Goal: Task Accomplishment & Management: Use online tool/utility

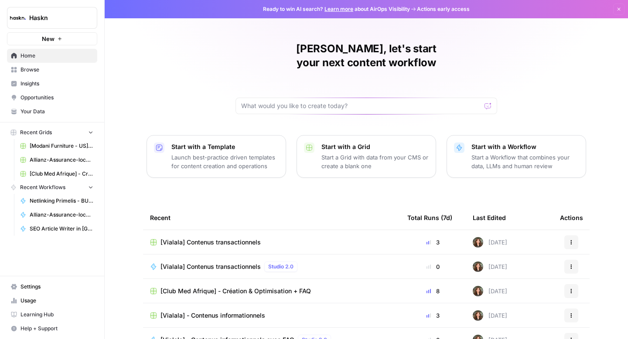
click at [172, 262] on span "[Vialala] Contenus transactionnels" at bounding box center [210, 266] width 100 height 9
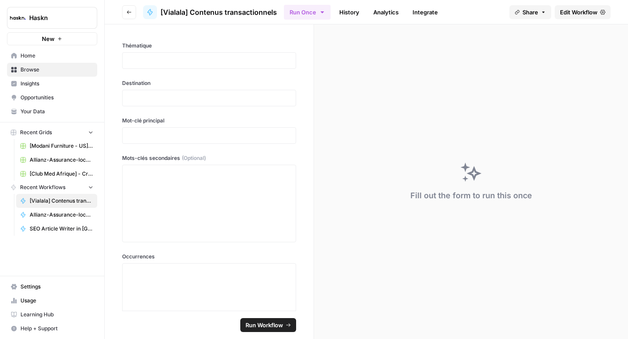
click at [575, 15] on span "Edit Workflow" at bounding box center [578, 12] width 37 height 9
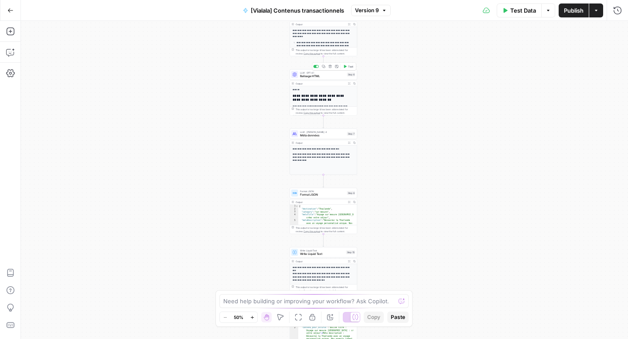
click at [317, 76] on span "Balisage HTML" at bounding box center [322, 76] width 45 height 4
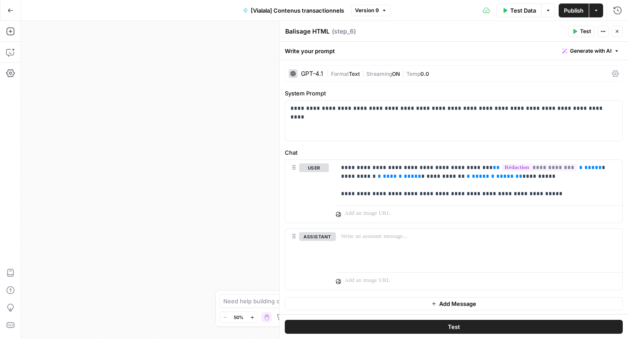
click at [619, 35] on button "Close" at bounding box center [616, 31] width 11 height 11
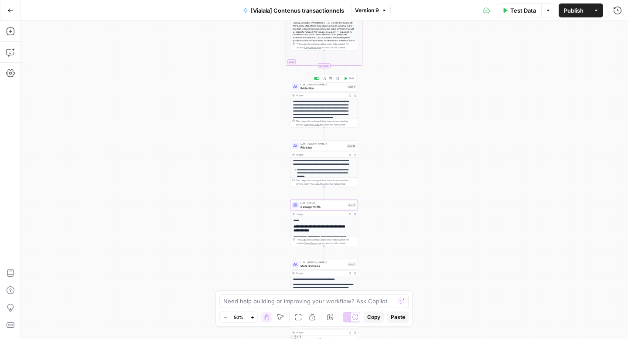
click at [319, 88] on span "Rédaction" at bounding box center [322, 88] width 45 height 4
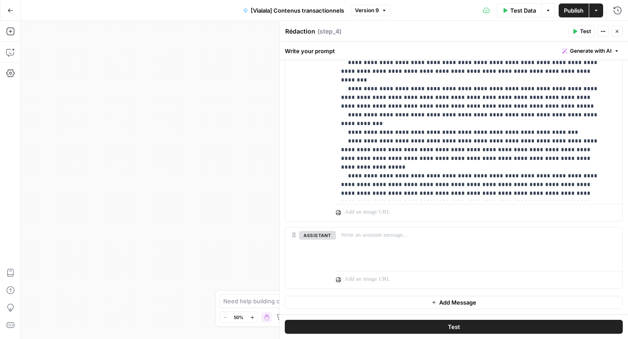
scroll to position [123, 0]
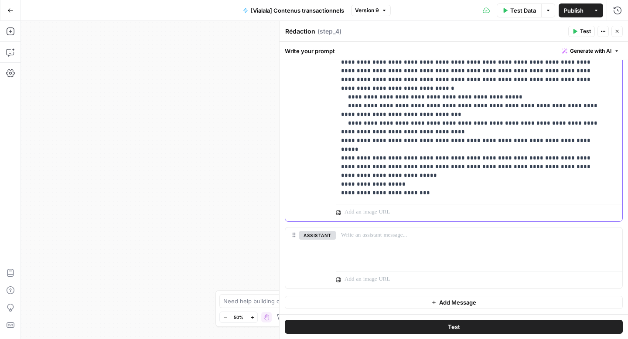
drag, startPoint x: 378, startPoint y: 195, endPoint x: 341, endPoint y: 179, distance: 39.8
copy p "**********"
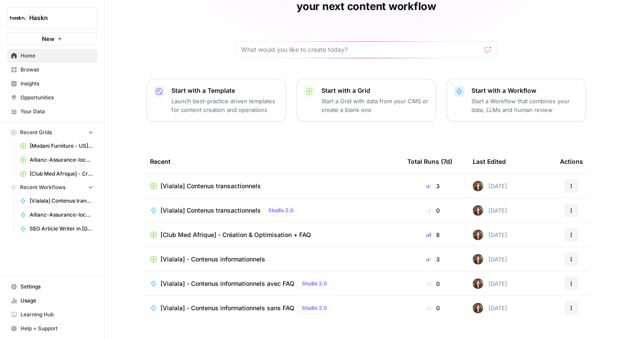
scroll to position [62, 0]
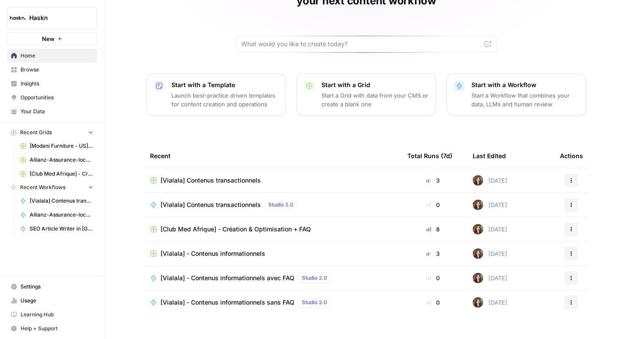
click at [203, 273] on div "[Vialala] - Contenus informationnels avec FAQ Studio 2.0" at bounding box center [247, 278] width 174 height 10
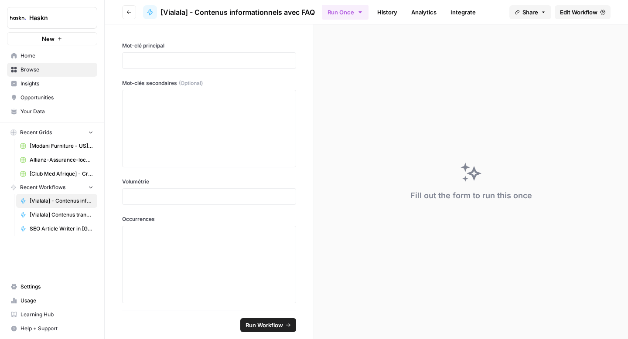
click at [572, 8] on span "Edit Workflow" at bounding box center [578, 12] width 37 height 9
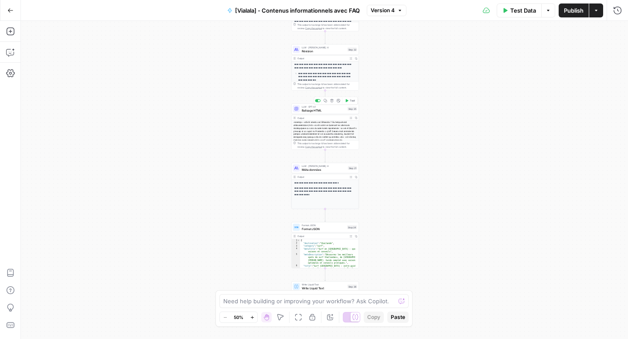
click at [317, 111] on span "Balisage HTML" at bounding box center [324, 110] width 44 height 4
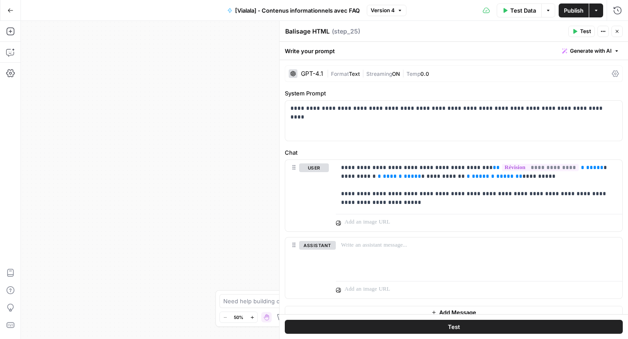
click at [619, 36] on button "Close" at bounding box center [616, 31] width 11 height 11
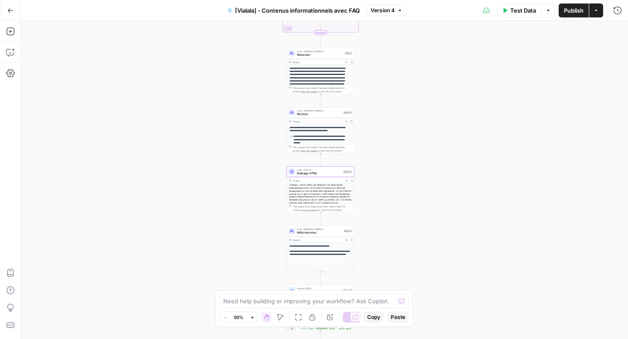
click at [335, 56] on span "Rédaction" at bounding box center [320, 55] width 46 height 4
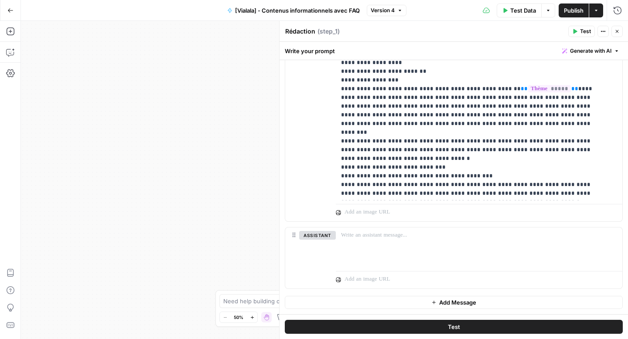
scroll to position [463, 0]
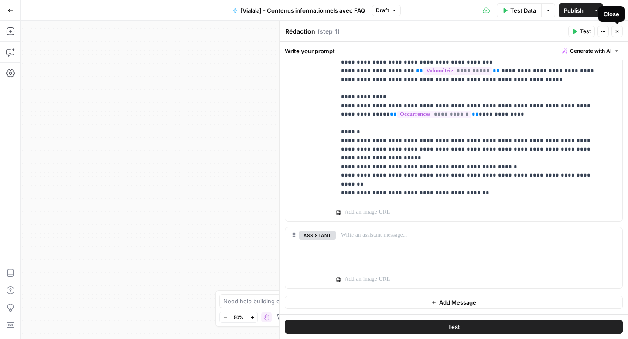
click at [620, 30] on button "Close" at bounding box center [616, 31] width 11 height 11
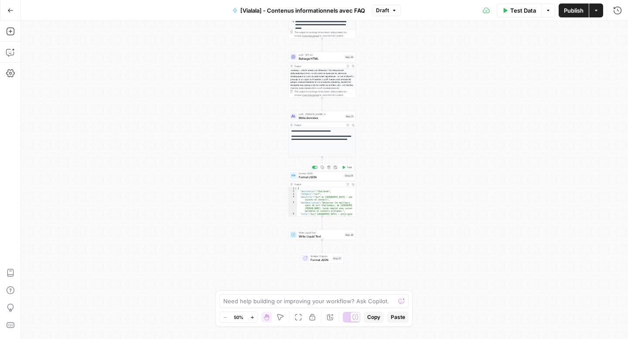
click at [306, 181] on div "Format JSON Format JSON Step 24 Copy step Delete step Add Note Test" at bounding box center [322, 175] width 68 height 10
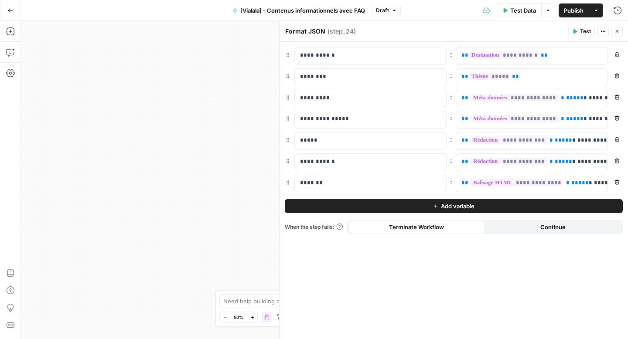
click at [453, 207] on span "Add variable" at bounding box center [458, 206] width 34 height 9
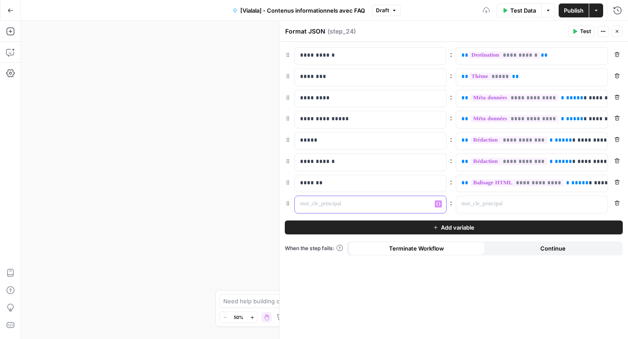
click at [395, 205] on p at bounding box center [363, 204] width 127 height 9
click at [577, 143] on span "*********" at bounding box center [592, 140] width 30 height 6
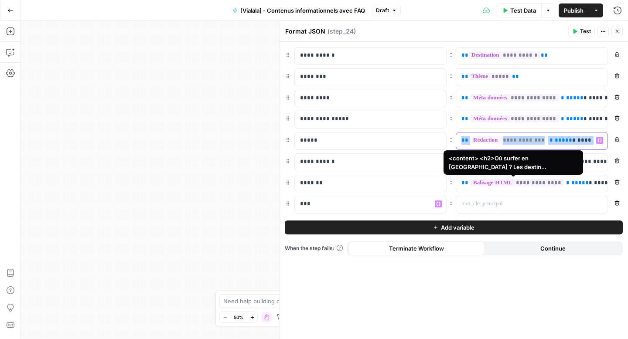
copy p "**********"
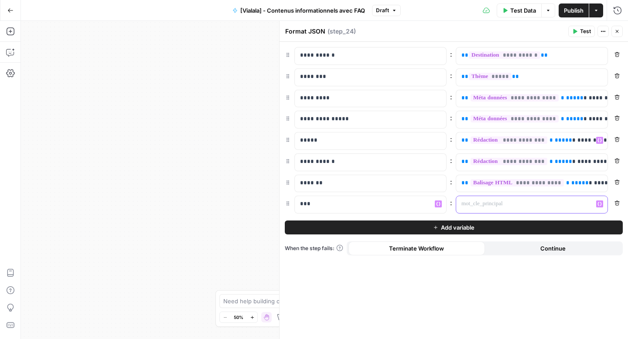
click at [476, 205] on p at bounding box center [524, 204] width 127 height 9
paste div
click at [577, 202] on span "*********" at bounding box center [592, 204] width 30 height 6
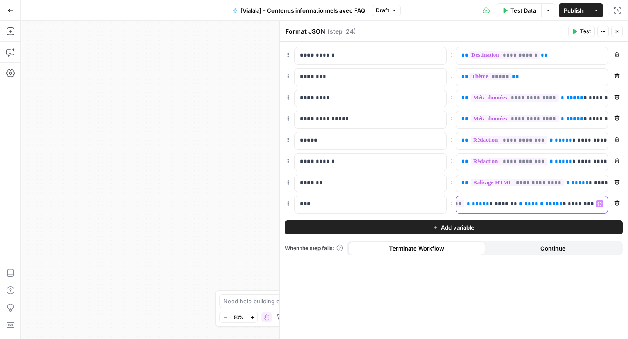
click at [568, 204] on span "**********" at bounding box center [584, 204] width 33 height 6
click at [569, 203] on span "**********" at bounding box center [585, 204] width 33 height 6
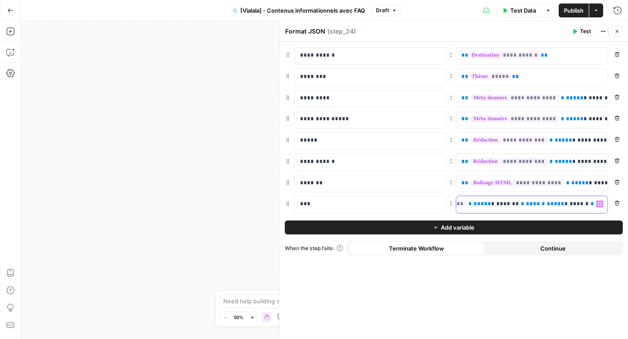
scroll to position [0, 75]
click at [619, 32] on icon "button" at bounding box center [616, 31] width 5 height 5
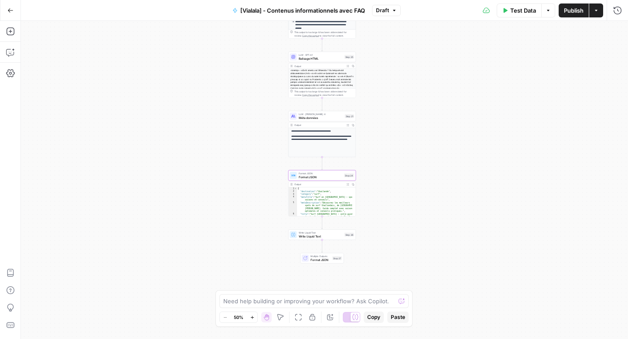
click at [528, 17] on div "Test Data Options Publish Actions Run History" at bounding box center [514, 10] width 227 height 20
click at [521, 10] on span "Test Data" at bounding box center [523, 10] width 26 height 9
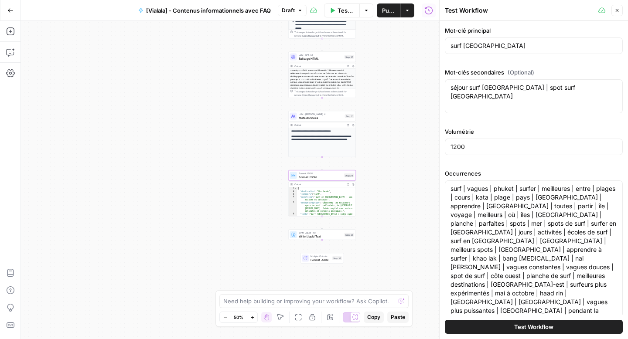
scroll to position [151, 0]
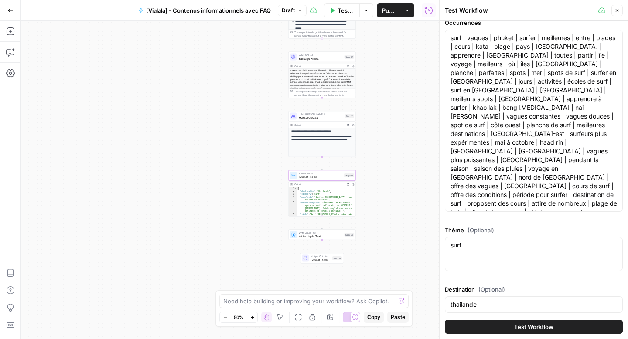
click at [487, 329] on button "Test Workflow" at bounding box center [534, 327] width 178 height 14
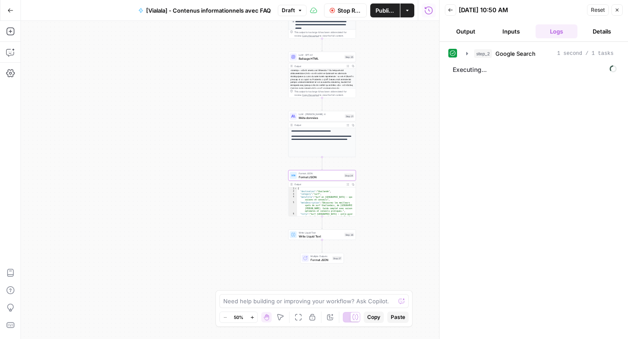
click at [310, 240] on div "Workflow Input Settings Inputs Google Search Google Search Step 2 Output Expand…" at bounding box center [230, 180] width 418 height 318
click at [351, 16] on button "Stop Run" at bounding box center [345, 10] width 43 height 14
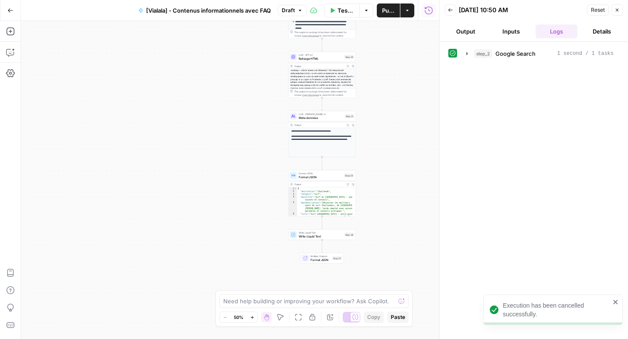
click at [309, 237] on span "Write Liquid Text" at bounding box center [321, 236] width 44 height 4
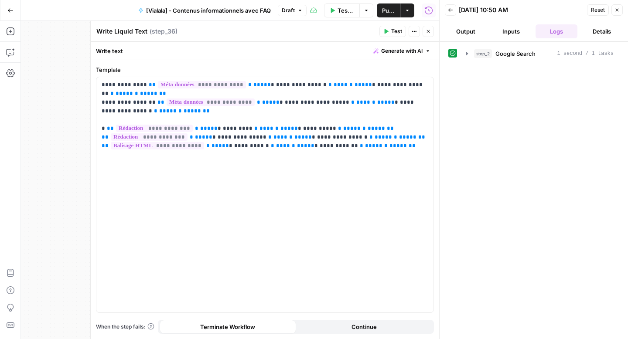
click at [429, 32] on icon "button" at bounding box center [428, 31] width 3 height 3
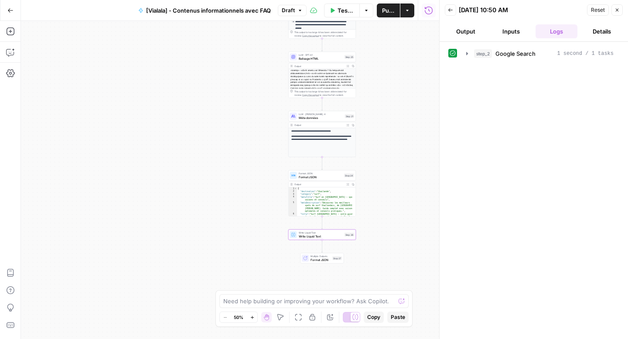
click at [303, 173] on span "Format JSON" at bounding box center [321, 173] width 44 height 3
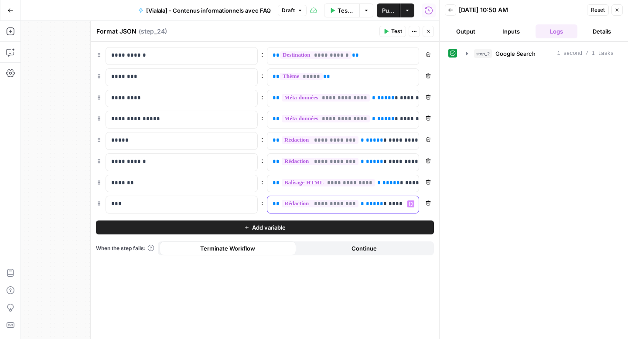
click at [371, 204] on p "**********" at bounding box center [343, 204] width 141 height 9
click at [371, 204] on p "**********" at bounding box center [336, 204] width 127 height 9
copy p "**********"
click at [431, 36] on button "Close" at bounding box center [428, 31] width 11 height 11
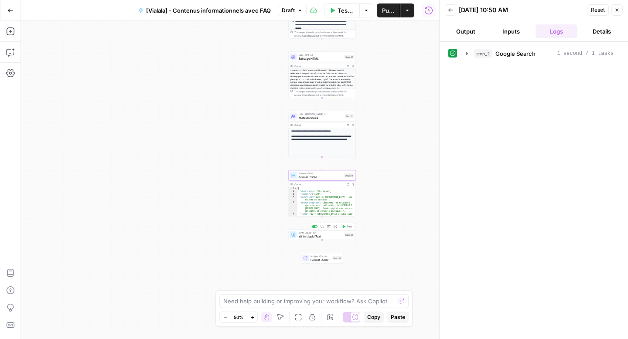
click at [301, 238] on span "Write Liquid Text" at bounding box center [321, 236] width 44 height 4
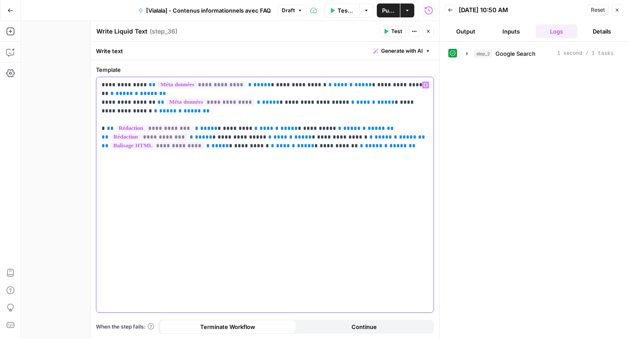
click at [372, 142] on div "**********" at bounding box center [264, 194] width 337 height 235
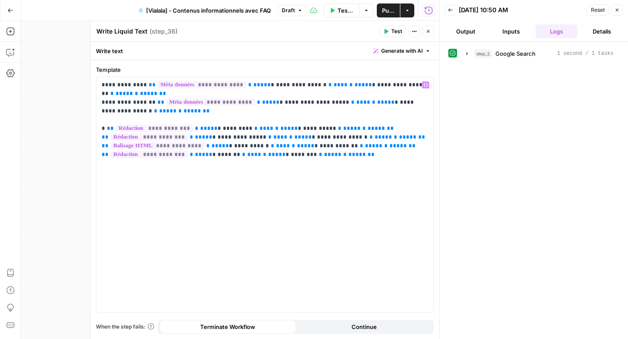
click at [336, 14] on button "Test Data" at bounding box center [342, 10] width 36 height 14
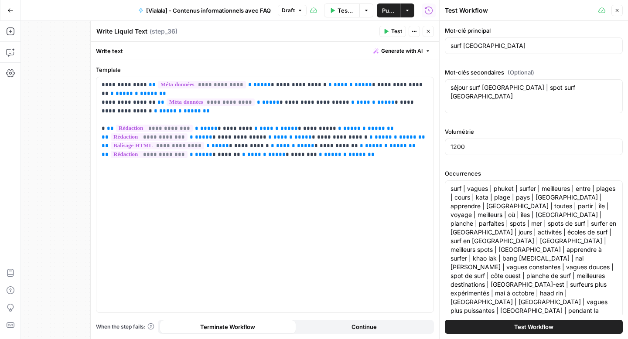
click at [485, 323] on button "Test Workflow" at bounding box center [534, 327] width 178 height 14
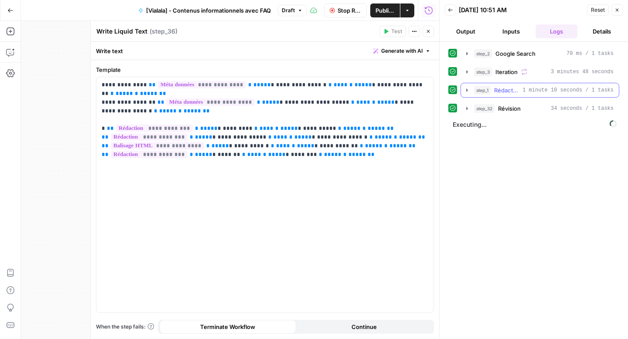
click at [467, 90] on icon "button" at bounding box center [467, 90] width 2 height 3
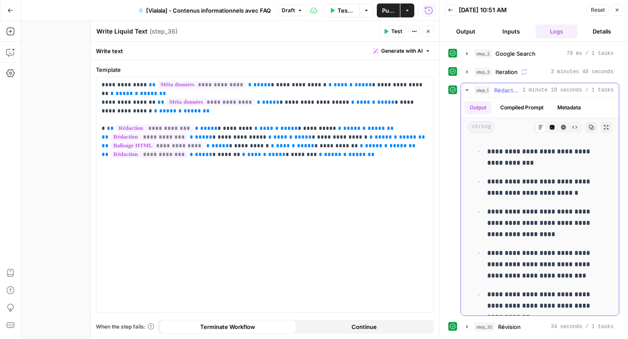
scroll to position [348, 0]
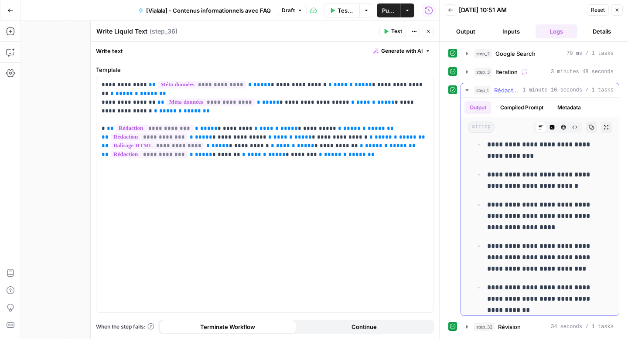
click at [569, 126] on button "Raw Output" at bounding box center [574, 127] width 11 height 11
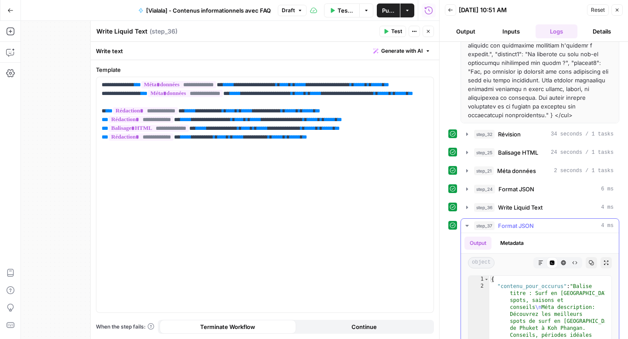
scroll to position [201, 0]
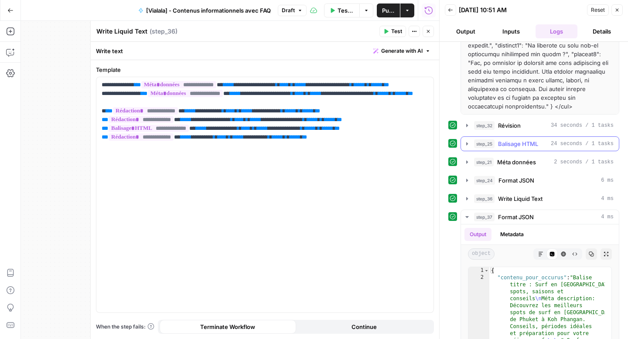
click at [470, 147] on icon "button" at bounding box center [467, 143] width 7 height 7
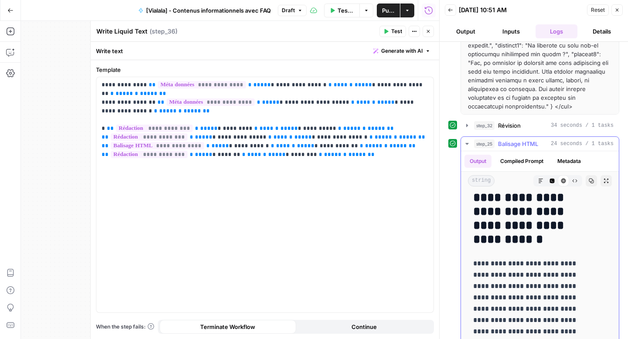
scroll to position [0, 0]
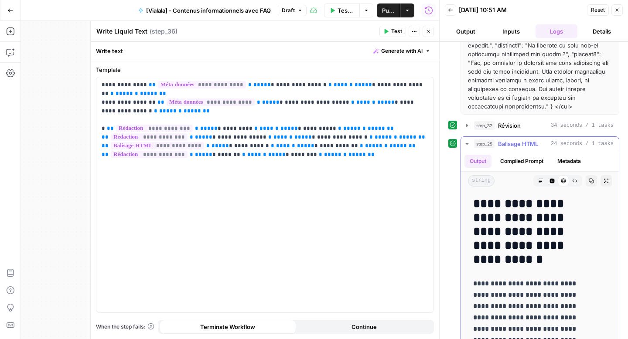
click at [572, 180] on icon "button" at bounding box center [574, 180] width 5 height 5
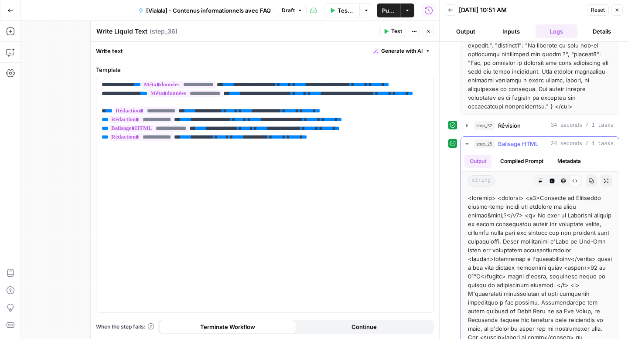
click at [535, 184] on button "Markdown" at bounding box center [540, 180] width 11 height 11
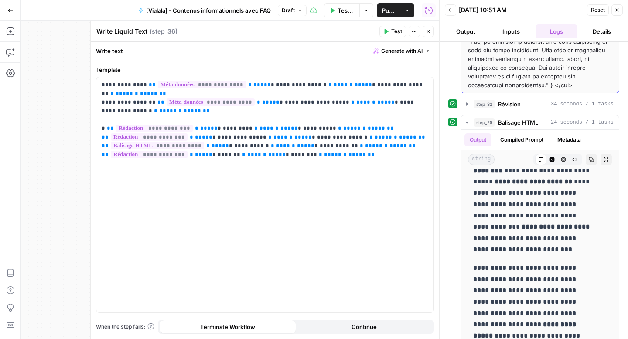
scroll to position [217, 0]
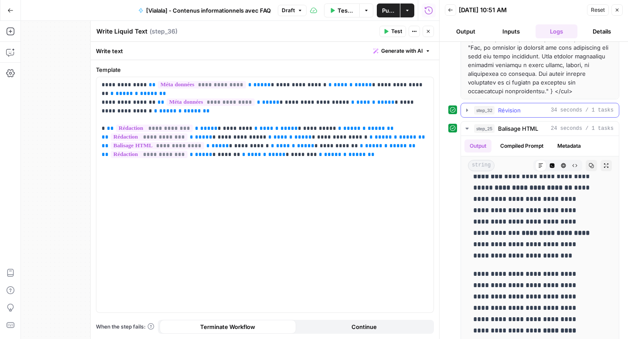
click at [468, 109] on icon "button" at bounding box center [467, 110] width 7 height 7
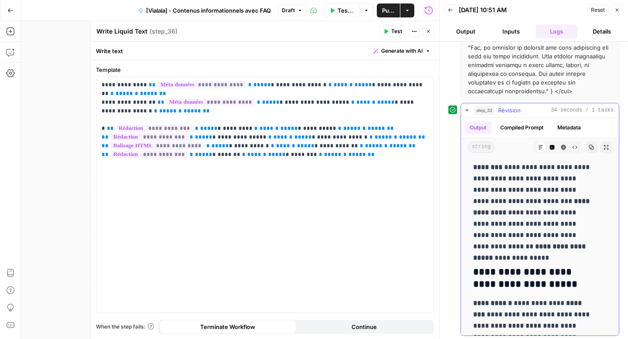
scroll to position [1568, 0]
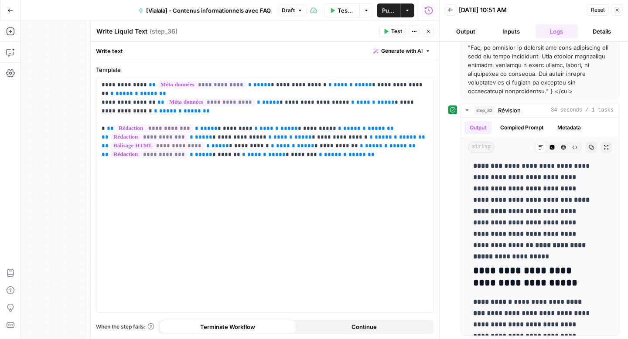
click at [433, 34] on button "Close" at bounding box center [428, 31] width 11 height 11
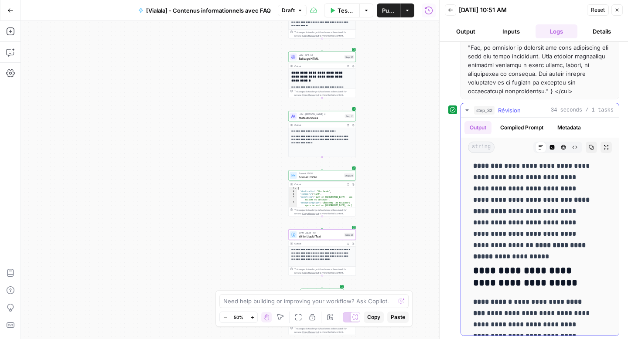
click at [468, 110] on icon "button" at bounding box center [467, 110] width 7 height 7
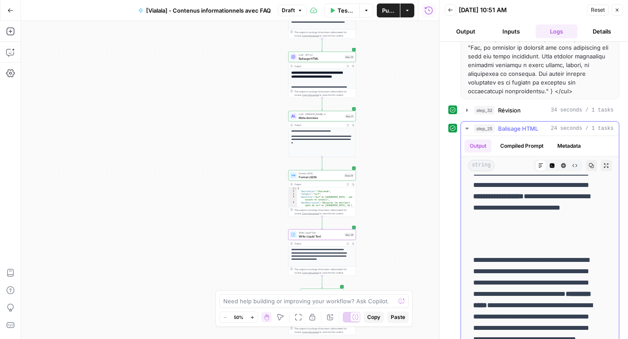
scroll to position [410, 0]
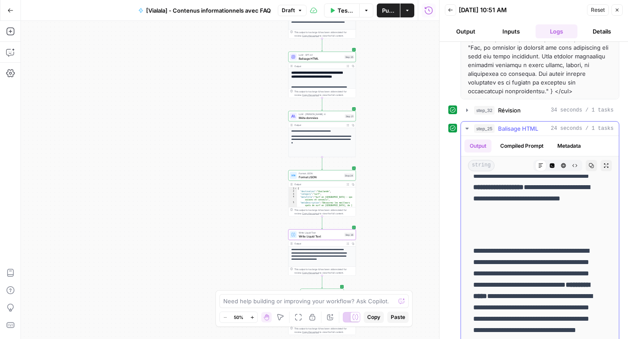
click at [466, 129] on icon "button" at bounding box center [466, 129] width 3 height 2
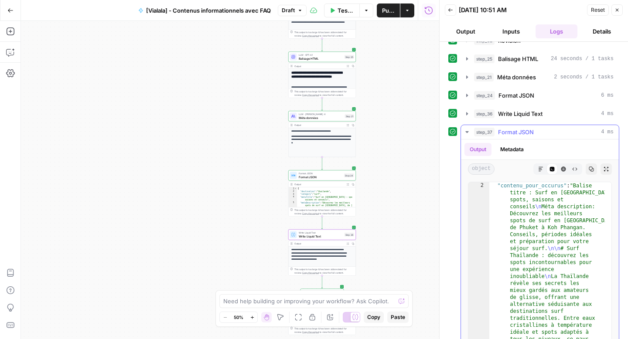
scroll to position [9, 0]
click at [467, 115] on icon "button" at bounding box center [467, 113] width 7 height 7
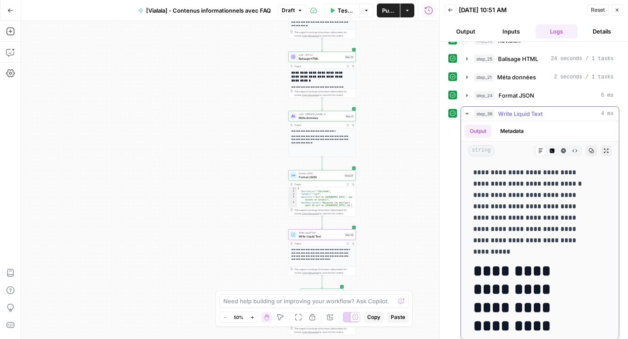
click at [589, 150] on icon "button" at bounding box center [591, 150] width 5 height 5
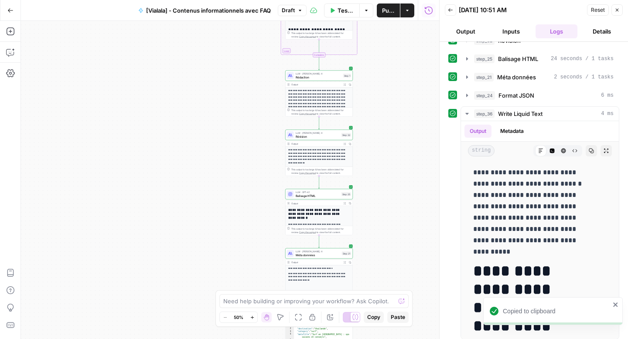
click at [300, 76] on span "Rédaction" at bounding box center [319, 77] width 46 height 4
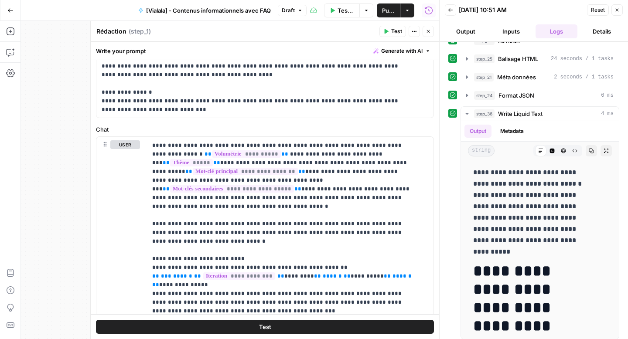
scroll to position [345, 0]
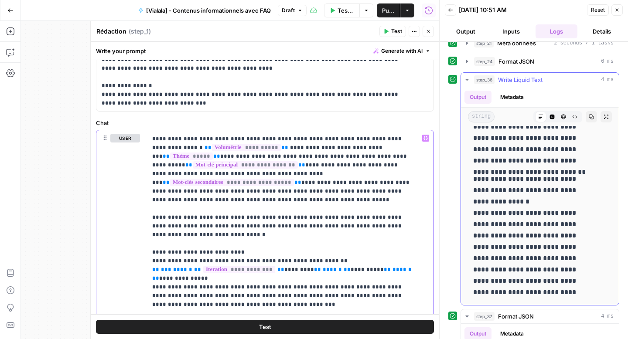
scroll to position [337, 0]
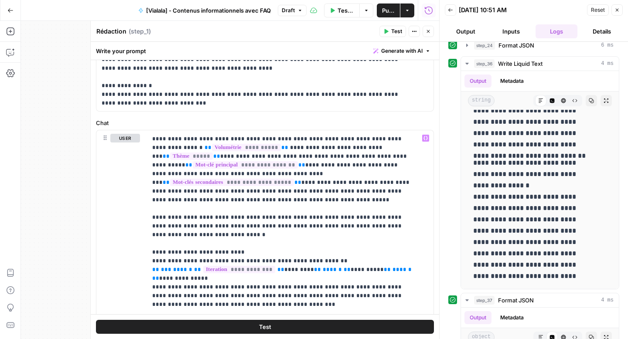
click at [288, 332] on button "Test" at bounding box center [265, 327] width 338 height 14
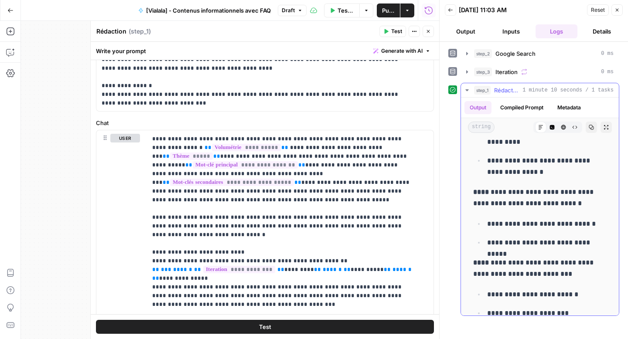
scroll to position [715, 0]
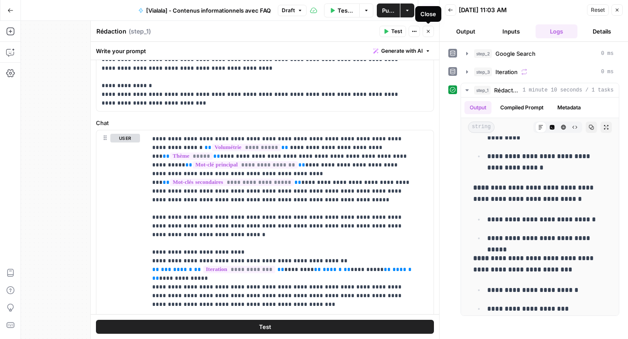
click at [432, 33] on button "Close" at bounding box center [428, 31] width 11 height 11
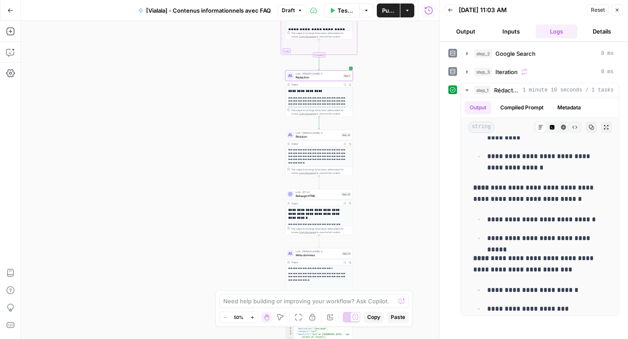
click at [310, 139] on div "LLM · Claude Sonnet 4 Révision Step 32 Copy step Delete step Add Note Test" at bounding box center [319, 135] width 68 height 10
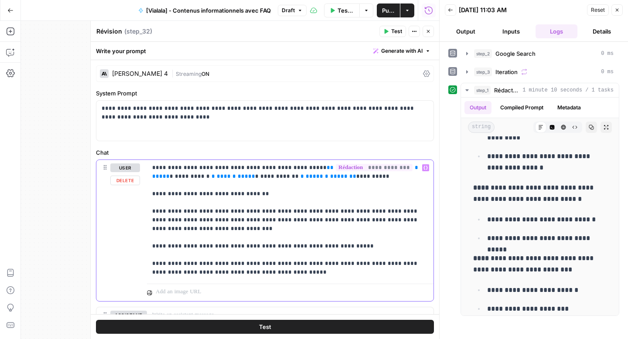
click at [292, 222] on p "**********" at bounding box center [286, 220] width 269 height 113
click at [296, 222] on p "**********" at bounding box center [286, 220] width 269 height 113
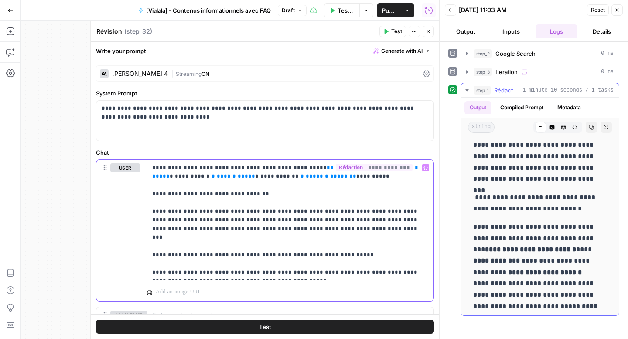
scroll to position [1305, 0]
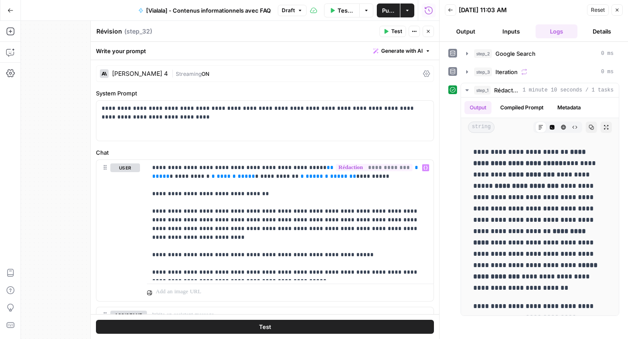
click at [314, 324] on button "Test" at bounding box center [265, 327] width 338 height 14
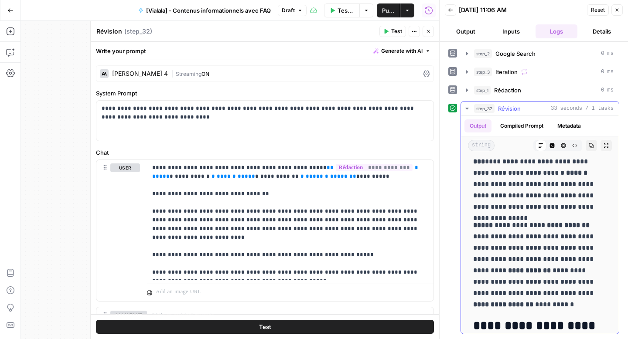
scroll to position [1275, 0]
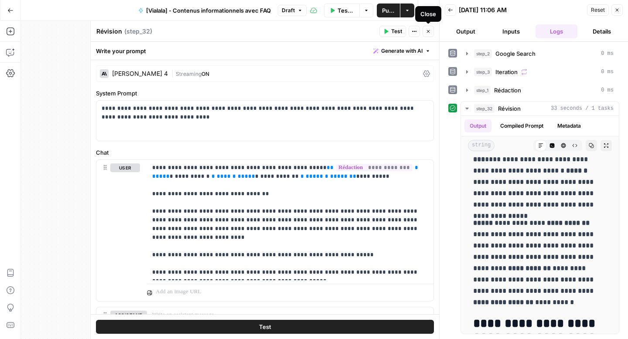
click at [429, 34] on icon "button" at bounding box center [428, 31] width 5 height 5
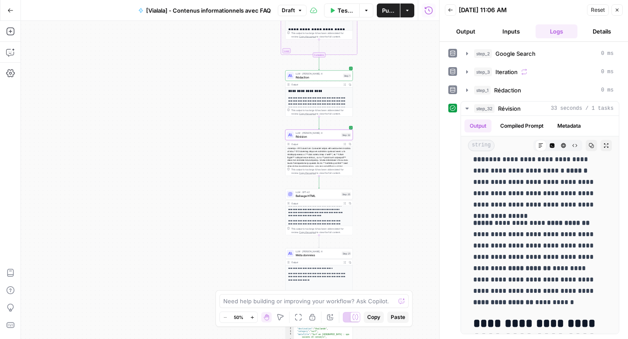
scroll to position [71, 0]
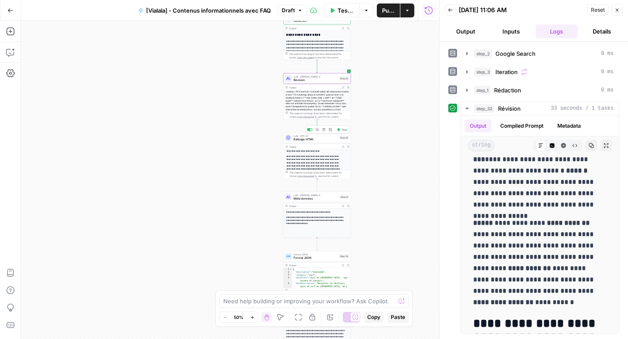
click at [341, 132] on button "Test" at bounding box center [342, 130] width 14 height 6
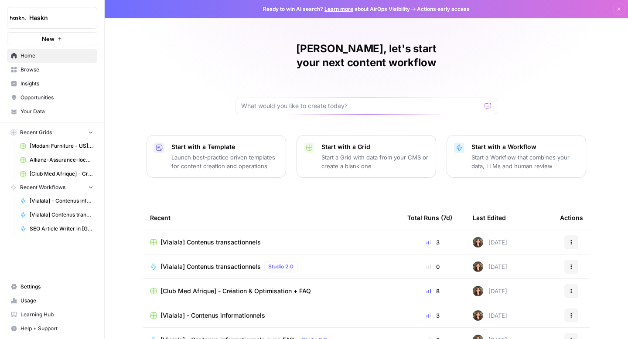
scroll to position [62, 0]
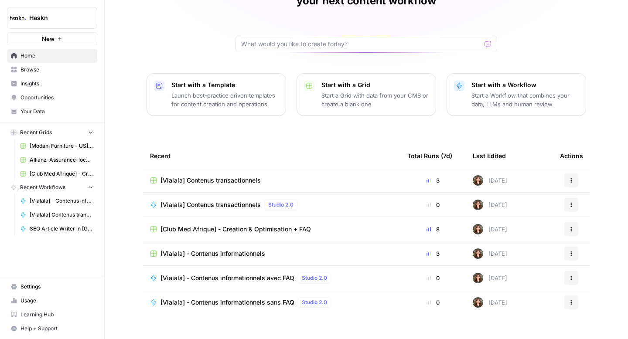
click at [206, 298] on span "[Vialala] - Contenus informationnels sans FAQ" at bounding box center [227, 302] width 134 height 9
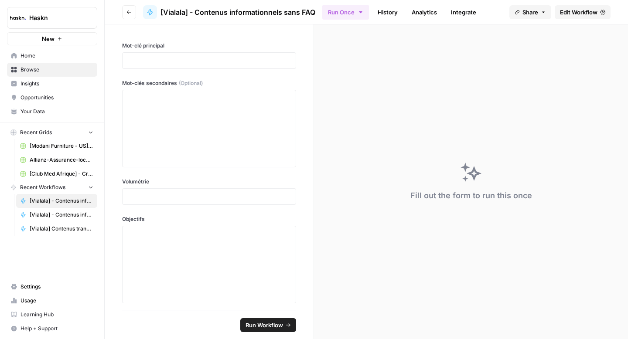
click at [564, 14] on span "Edit Workflow" at bounding box center [578, 12] width 37 height 9
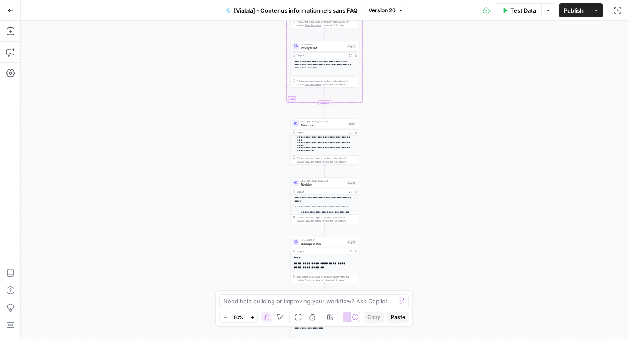
scroll to position [42, 0]
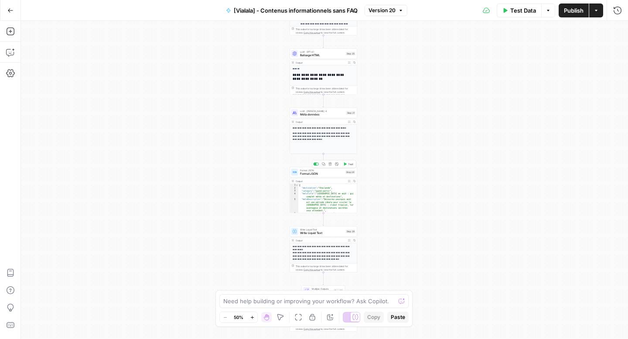
click at [319, 176] on div "Format JSON Format JSON Step 24 Copy step Delete step Add Note Test" at bounding box center [324, 172] width 68 height 10
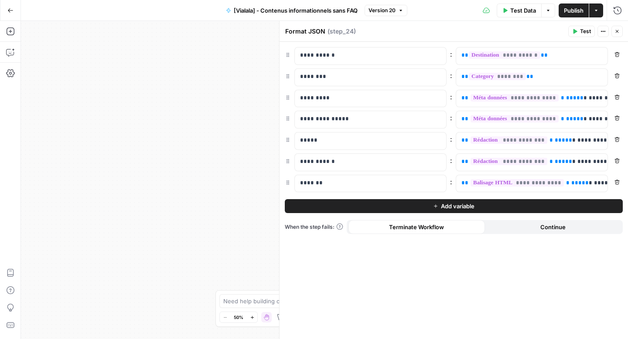
click at [616, 31] on icon "button" at bounding box center [616, 31] width 5 height 5
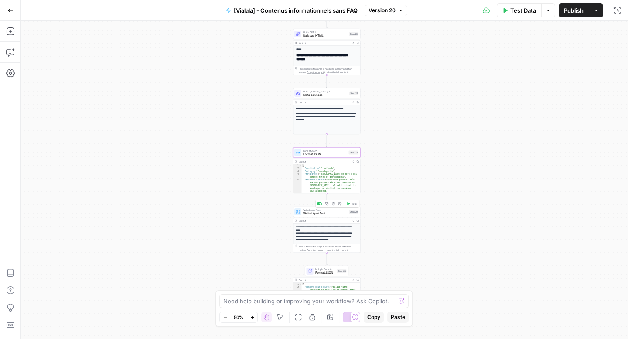
click at [321, 215] on span "Write Liquid Text" at bounding box center [325, 213] width 44 height 4
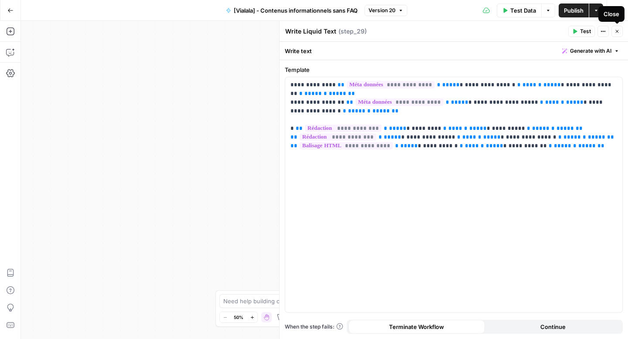
click at [618, 35] on button "Close" at bounding box center [616, 31] width 11 height 11
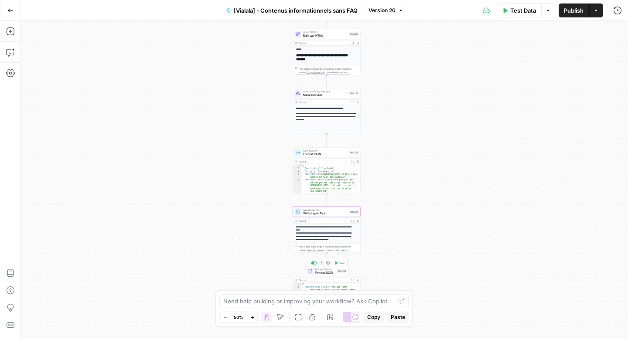
click at [317, 273] on span "Format JSON" at bounding box center [325, 273] width 20 height 4
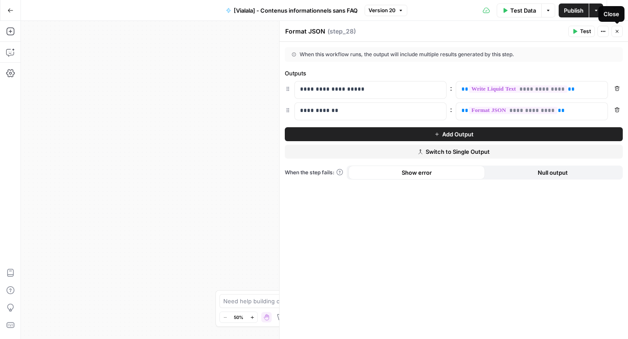
click at [622, 34] on button "Close" at bounding box center [616, 31] width 11 height 11
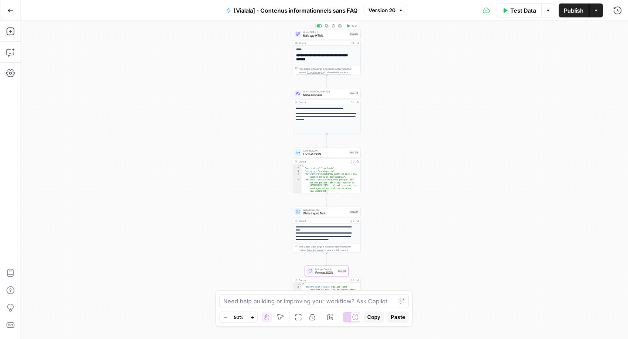
click at [326, 38] on div "LLM · GPT-4.1 Balisage HTML Step 25 Copy step Delete step Add Note Test" at bounding box center [327, 34] width 68 height 10
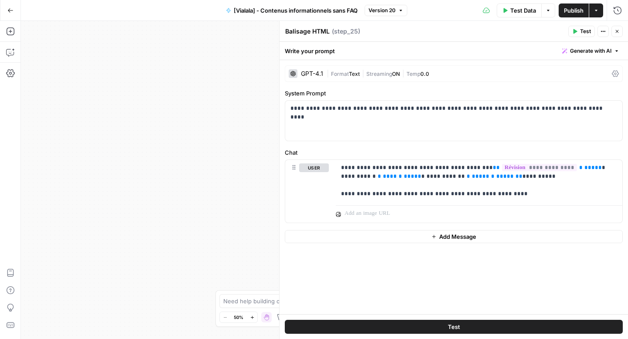
click at [212, 140] on div "Workflow Input Settings Inputs Google Search Google Search Step 2 Output Expand…" at bounding box center [324, 180] width 607 height 318
click at [615, 34] on button "Close" at bounding box center [616, 31] width 11 height 11
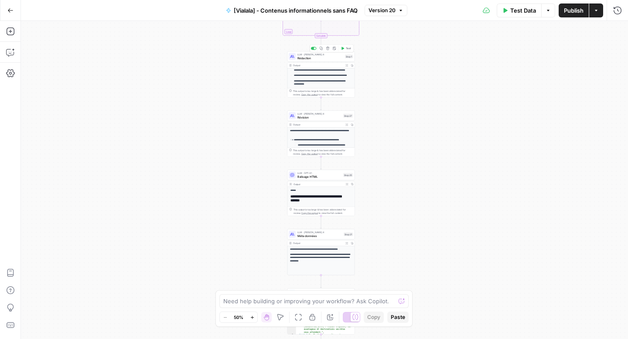
click at [316, 59] on span "Rédaction" at bounding box center [320, 58] width 46 height 4
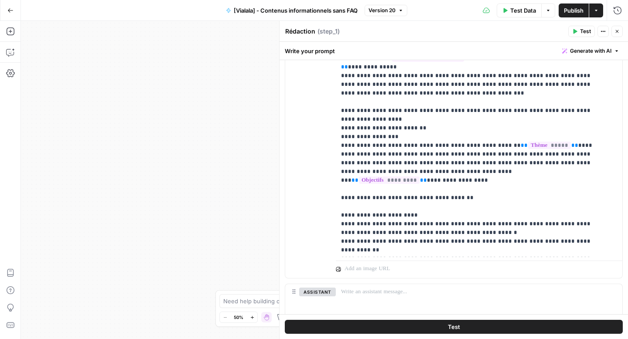
scroll to position [574, 0]
click at [620, 34] on button "Close" at bounding box center [616, 31] width 11 height 11
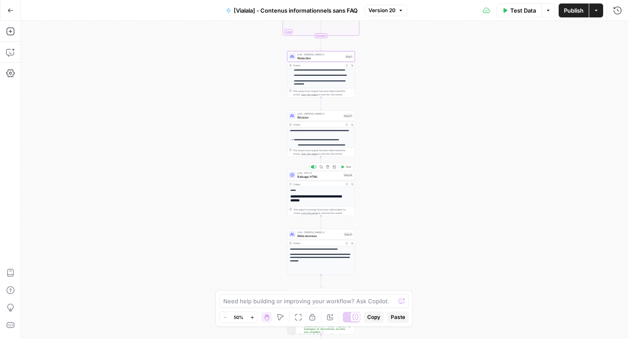
click at [317, 179] on div "LLM · GPT-4.1 Balisage HTML Step 25 Copy step Delete step Add Note Test" at bounding box center [321, 175] width 68 height 10
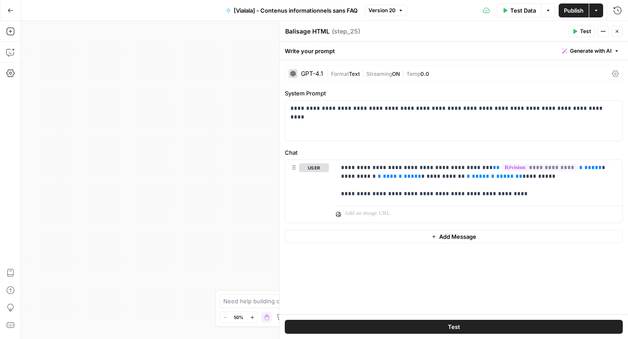
click at [613, 35] on button "Close" at bounding box center [616, 31] width 11 height 11
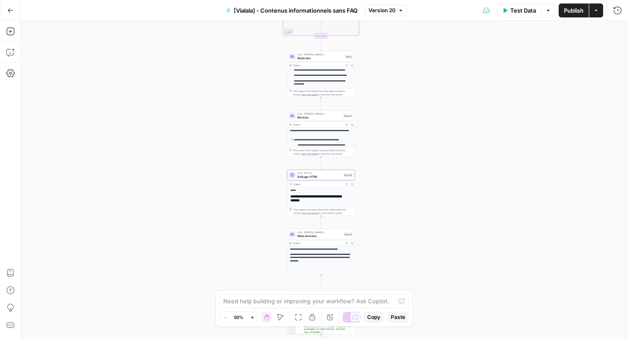
click at [312, 116] on span "Révision" at bounding box center [319, 117] width 44 height 4
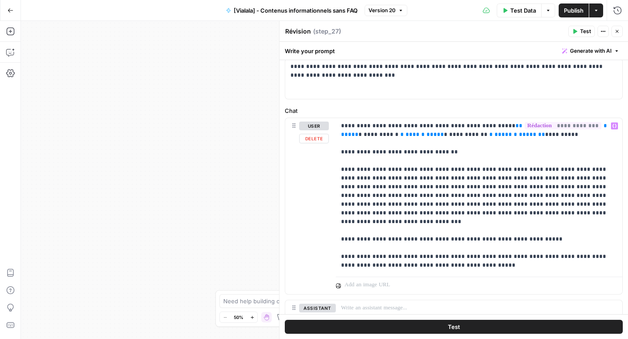
scroll to position [44, 0]
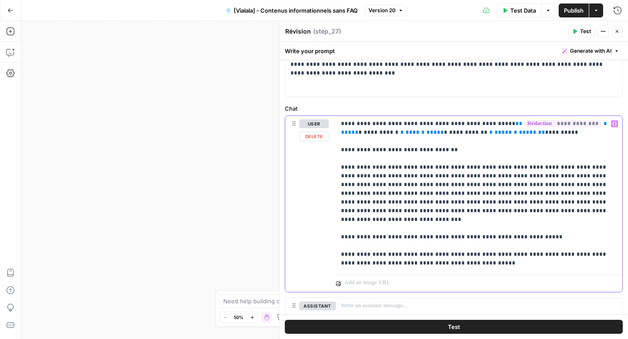
click at [351, 169] on p "**********" at bounding box center [475, 193] width 269 height 148
click at [607, 187] on p "**********" at bounding box center [475, 193] width 269 height 148
drag, startPoint x: 486, startPoint y: 211, endPoint x: 485, endPoint y: 221, distance: 9.6
click at [485, 221] on p "**********" at bounding box center [475, 193] width 269 height 148
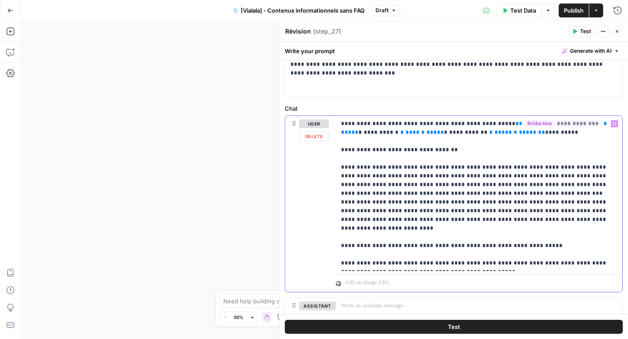
drag, startPoint x: 586, startPoint y: 219, endPoint x: 440, endPoint y: 220, distance: 146.9
click at [440, 220] on p "**********" at bounding box center [475, 193] width 269 height 148
click at [579, 222] on p "**********" at bounding box center [475, 193] width 269 height 148
click at [240, 166] on div "Workflow Input Settings Inputs Google Search Google Search Step 2 Output Expand…" at bounding box center [324, 180] width 607 height 318
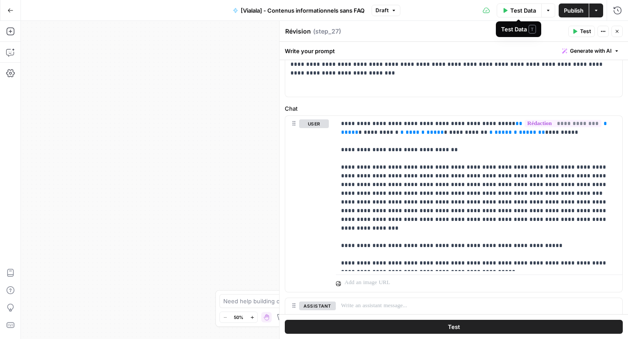
click at [511, 8] on span "Test Data" at bounding box center [523, 10] width 26 height 9
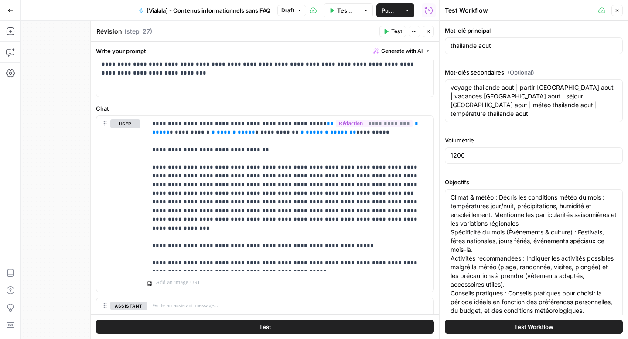
click at [429, 32] on icon "button" at bounding box center [428, 31] width 5 height 5
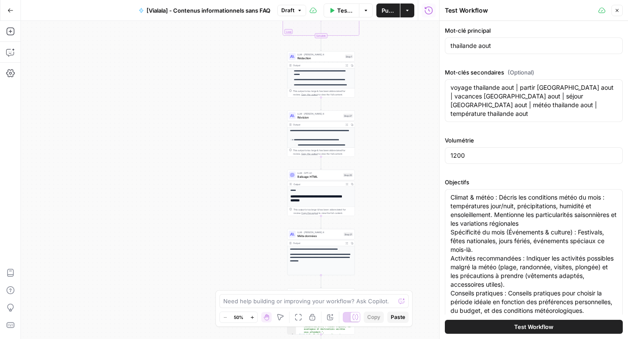
scroll to position [21, 0]
click at [324, 57] on span "Rédaction" at bounding box center [320, 58] width 46 height 4
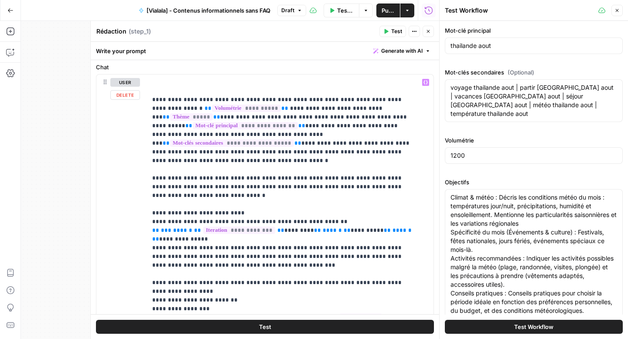
scroll to position [397, 0]
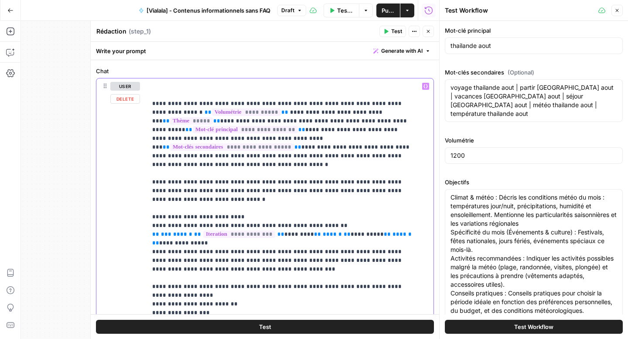
click at [428, 34] on icon "button" at bounding box center [428, 31] width 5 height 5
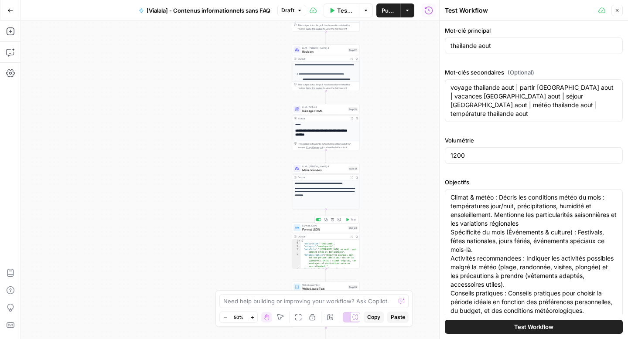
click at [324, 230] on span "Format JSON" at bounding box center [324, 229] width 44 height 4
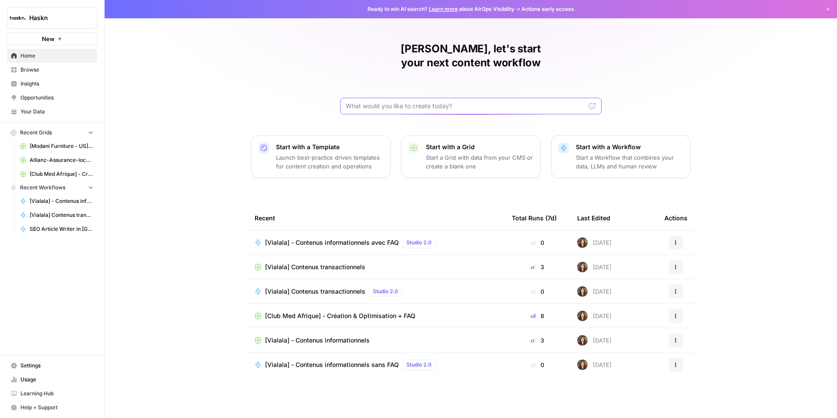
click at [376, 102] on input "text" at bounding box center [466, 106] width 240 height 9
type input "kry"
click at [40, 71] on span "Browse" at bounding box center [56, 70] width 73 height 8
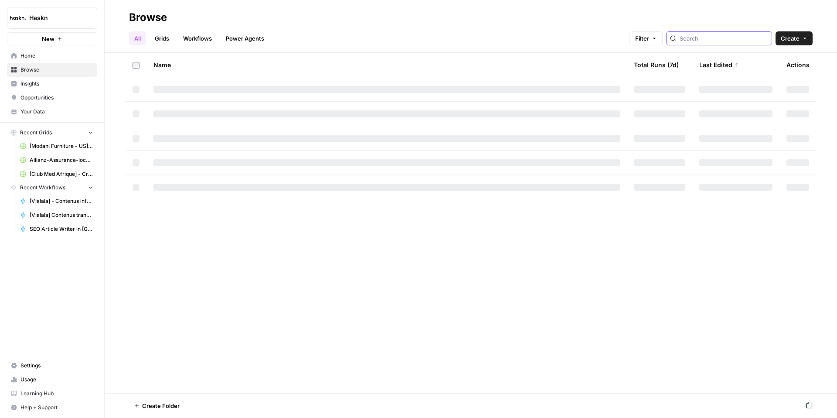
click at [712, 37] on input "search" at bounding box center [724, 38] width 89 height 9
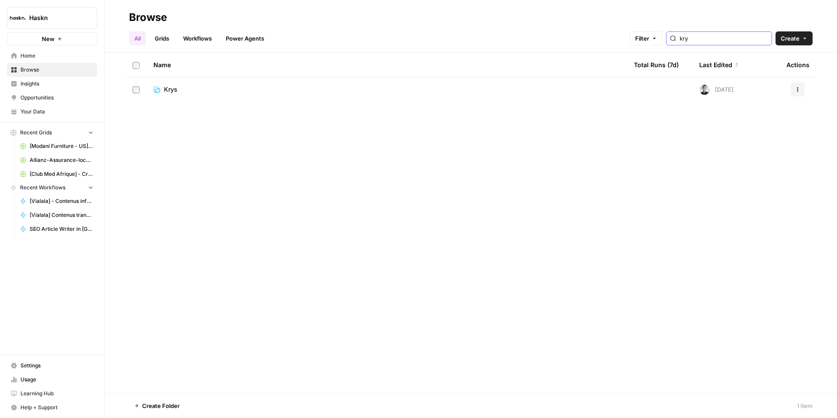
type input "kry"
click at [169, 91] on span "Krys" at bounding box center [171, 89] width 14 height 9
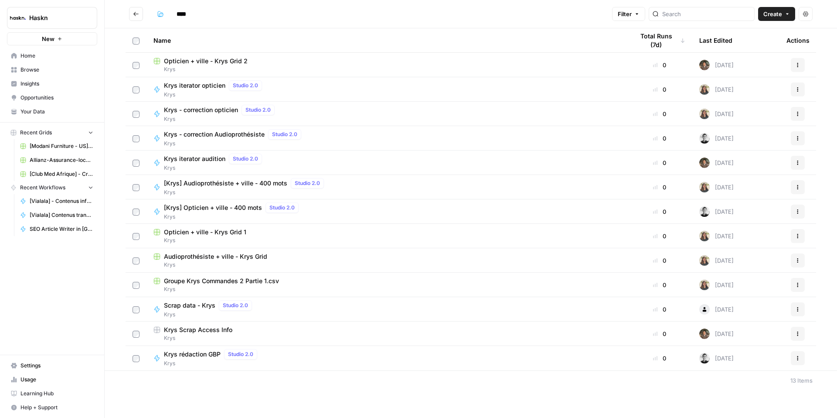
click at [202, 330] on span "Krys Scrap Access Info" at bounding box center [198, 329] width 68 height 9
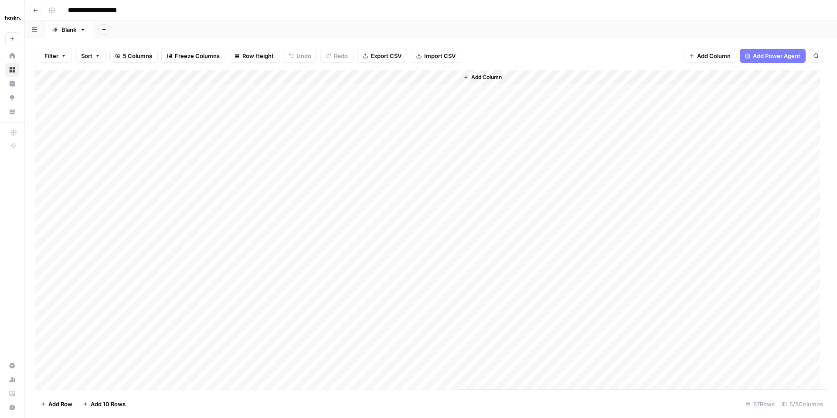
click at [186, 76] on div "Add Column" at bounding box center [430, 230] width 791 height 320
click at [187, 164] on span "Edit Workflow" at bounding box center [199, 162] width 76 height 9
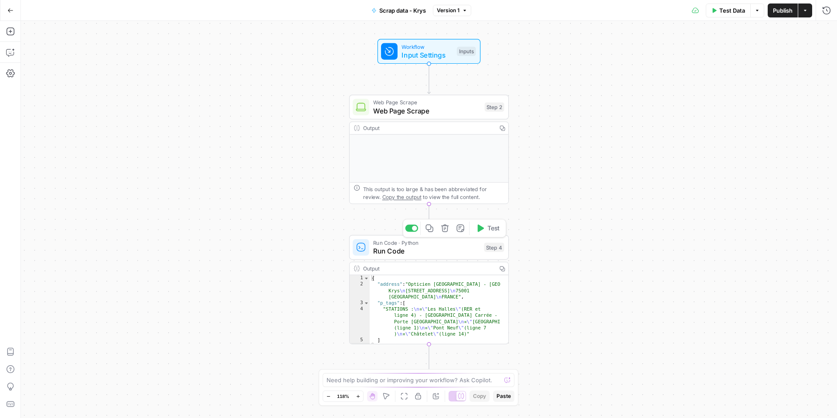
click at [396, 249] on span "Run Code" at bounding box center [426, 250] width 107 height 10
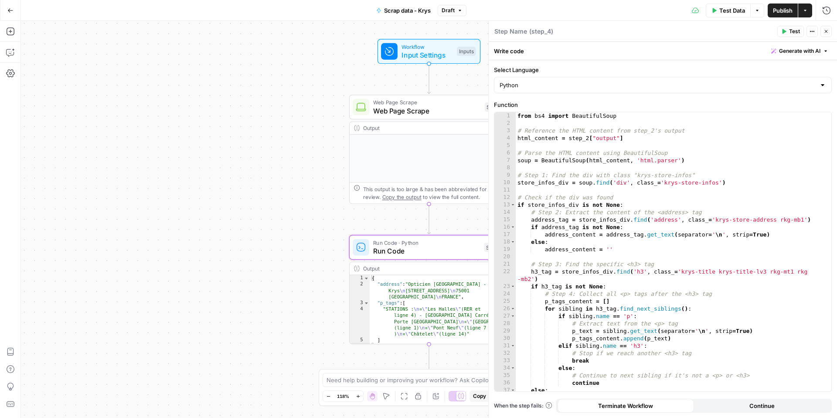
click at [7, 10] on icon "button" at bounding box center [10, 10] width 6 height 6
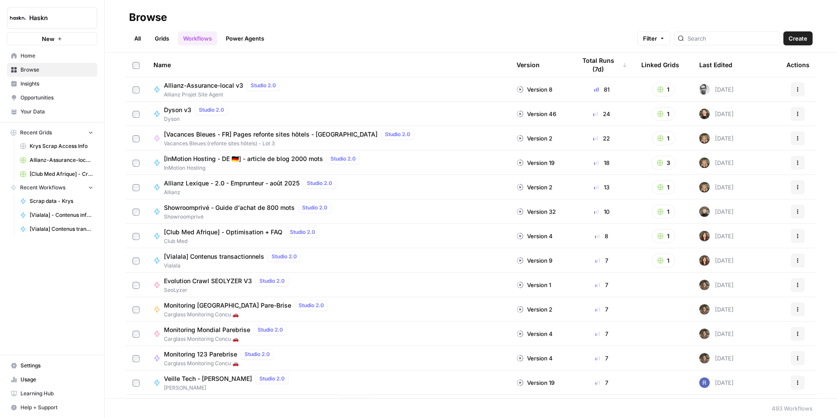
click at [55, 70] on span "Browse" at bounding box center [56, 70] width 73 height 8
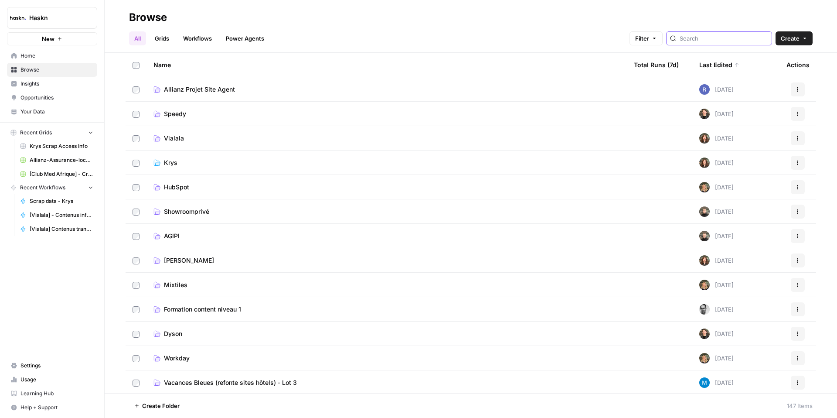
click at [731, 39] on input "search" at bounding box center [724, 38] width 89 height 9
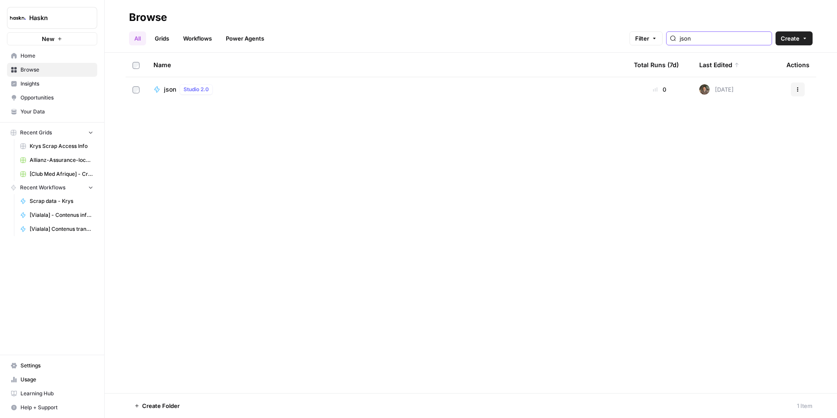
type input "json"
click at [168, 94] on div "json Studio 2.0" at bounding box center [190, 89] width 52 height 10
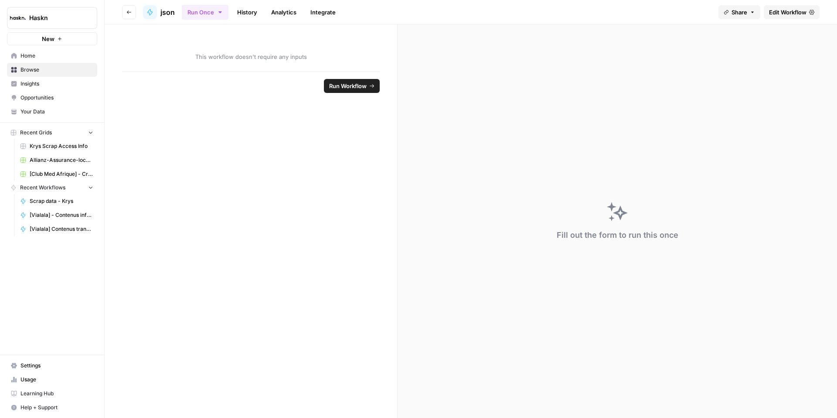
click at [774, 8] on span "Edit Workflow" at bounding box center [787, 12] width 37 height 9
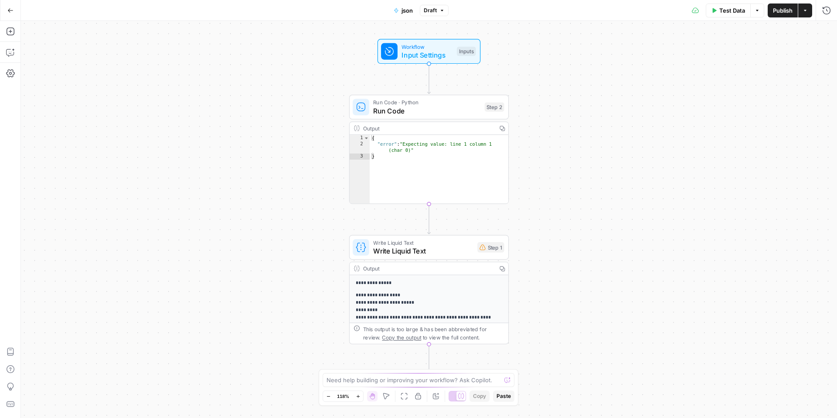
click at [8, 13] on icon "button" at bounding box center [10, 10] width 6 height 6
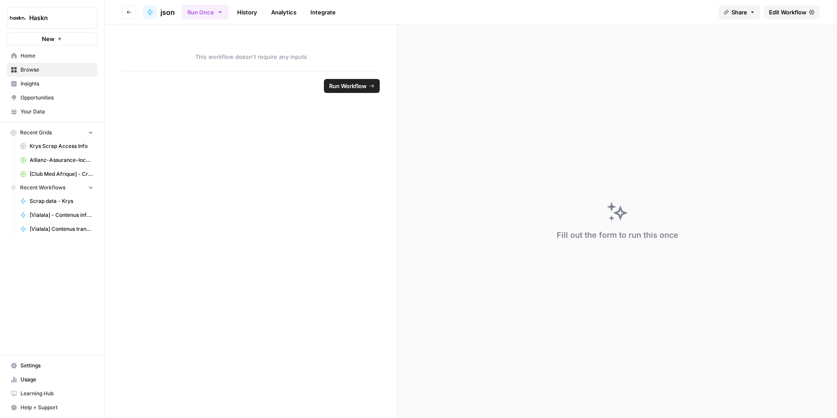
click at [130, 13] on icon "button" at bounding box center [128, 12] width 5 height 5
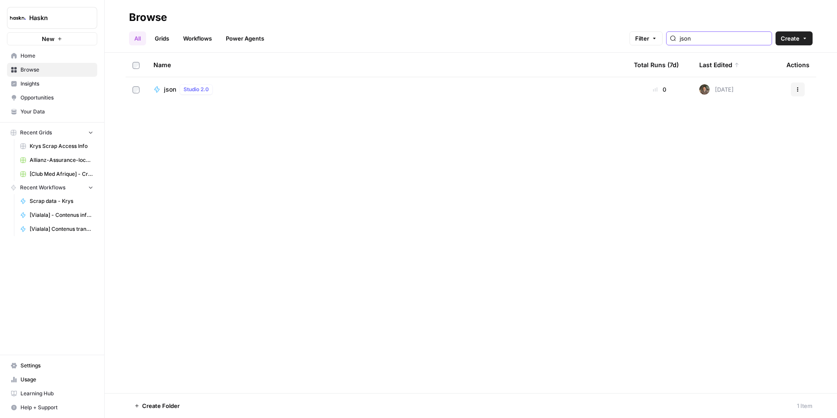
click at [716, 34] on input "json" at bounding box center [724, 38] width 89 height 9
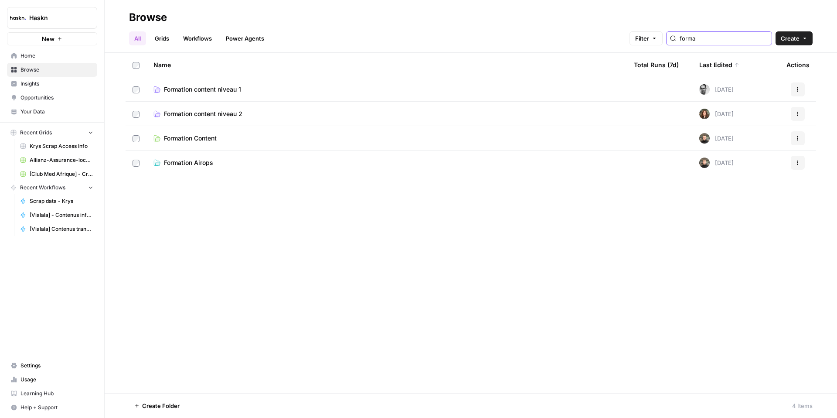
type input "forma"
click at [218, 115] on span "Formation content niveau 2" at bounding box center [203, 113] width 78 height 9
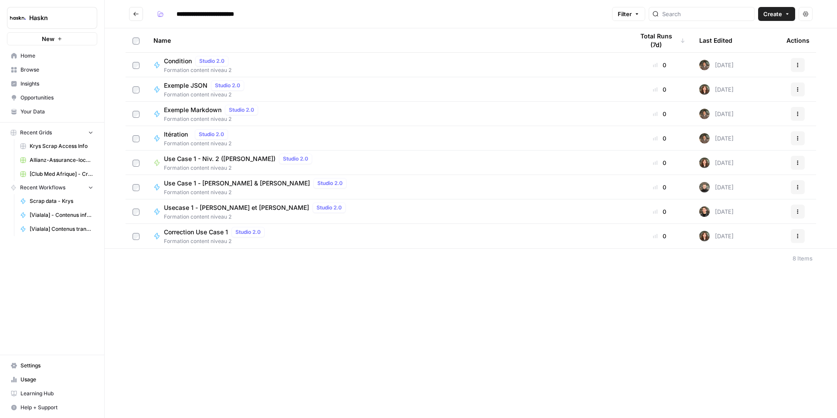
click at [191, 87] on span "Exemple JSON" at bounding box center [186, 85] width 44 height 9
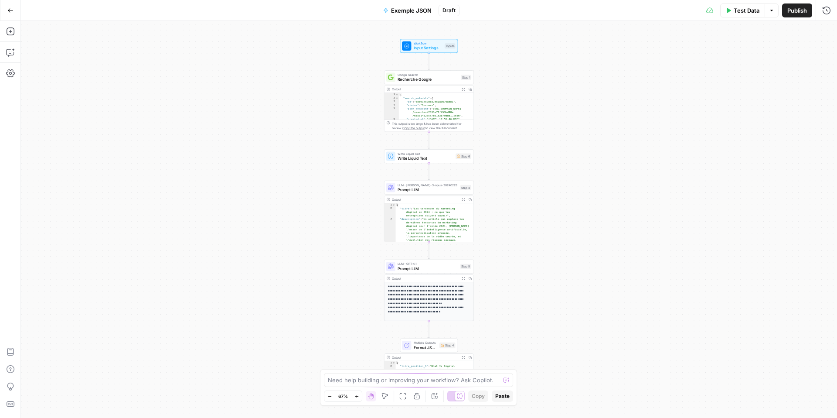
click at [412, 190] on span "Prompt LLM" at bounding box center [428, 190] width 60 height 6
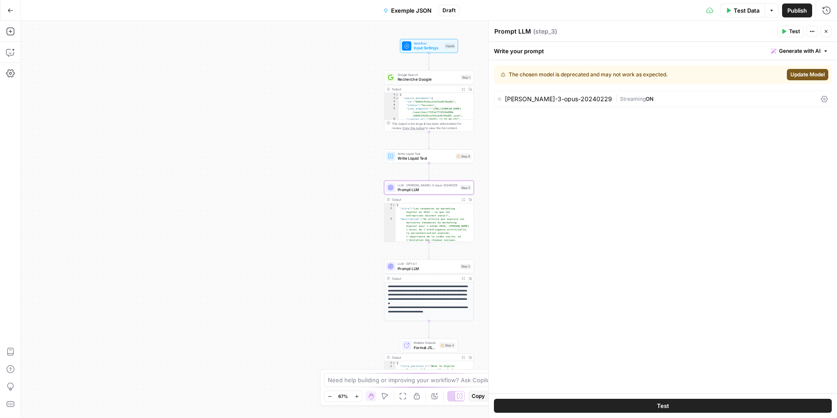
click at [810, 78] on span "Update Model" at bounding box center [808, 75] width 34 height 8
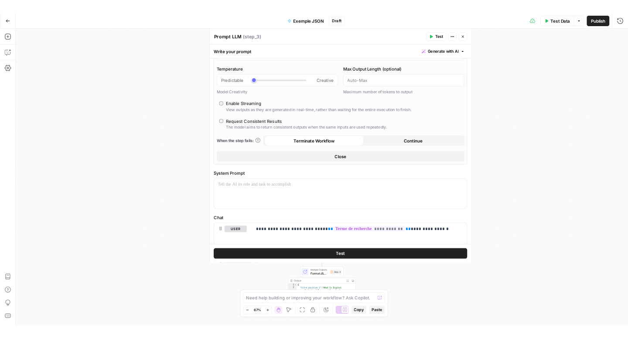
scroll to position [69, 0]
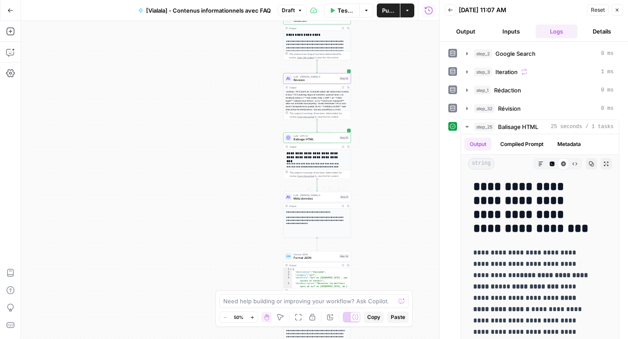
click at [343, 190] on span "Test" at bounding box center [344, 189] width 5 height 4
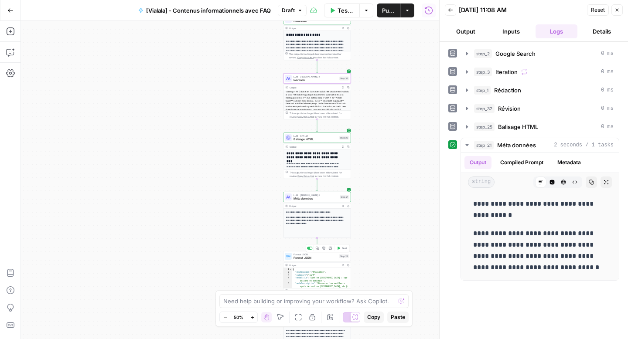
click at [342, 248] on span "Test" at bounding box center [344, 248] width 5 height 4
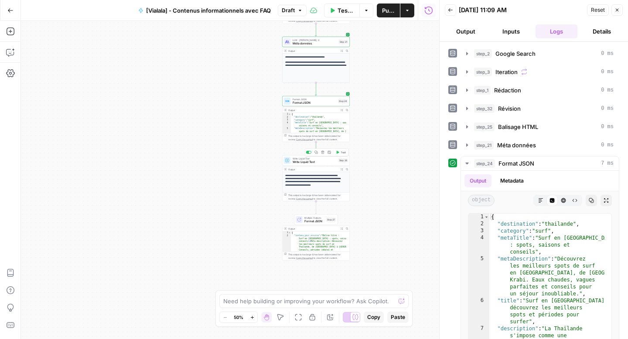
click at [341, 153] on span "Test" at bounding box center [343, 152] width 5 height 4
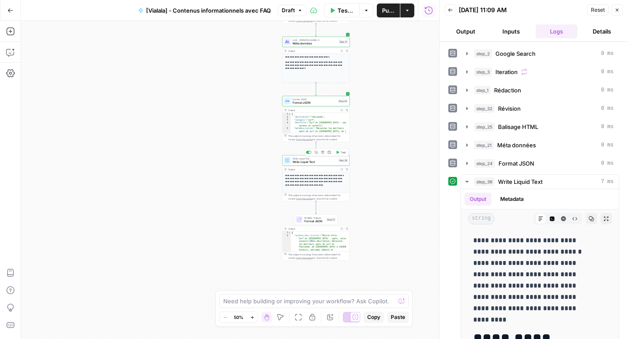
click at [306, 163] on span "Write Liquid Text" at bounding box center [315, 162] width 44 height 4
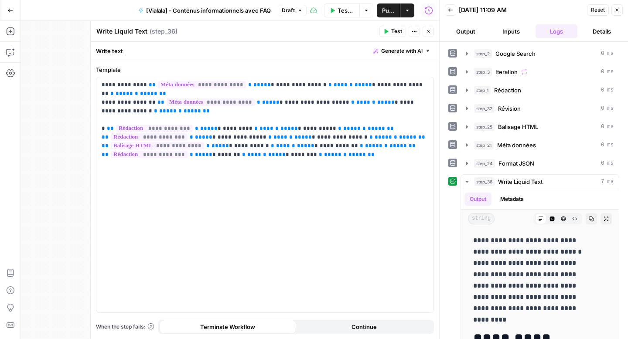
click at [429, 35] on button "Close" at bounding box center [428, 31] width 11 height 11
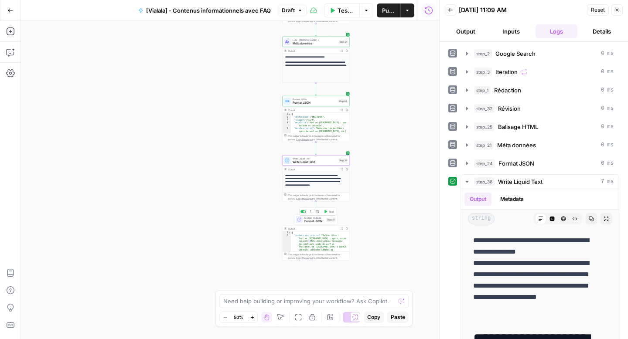
click at [329, 210] on span "Test" at bounding box center [331, 212] width 5 height 4
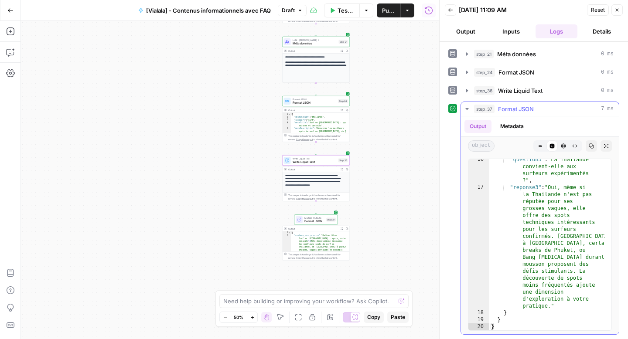
scroll to position [6463, 0]
click at [388, 17] on button "Publish" at bounding box center [388, 10] width 23 height 14
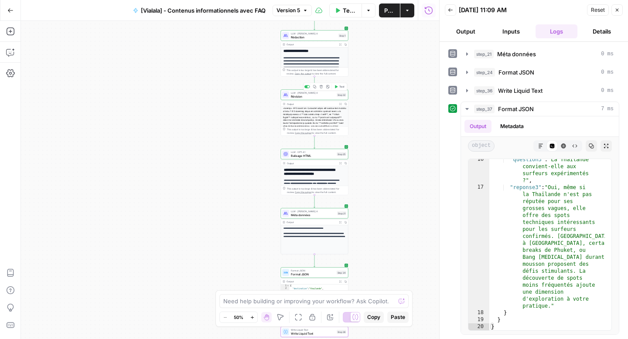
click at [316, 98] on span "Révision" at bounding box center [313, 96] width 44 height 4
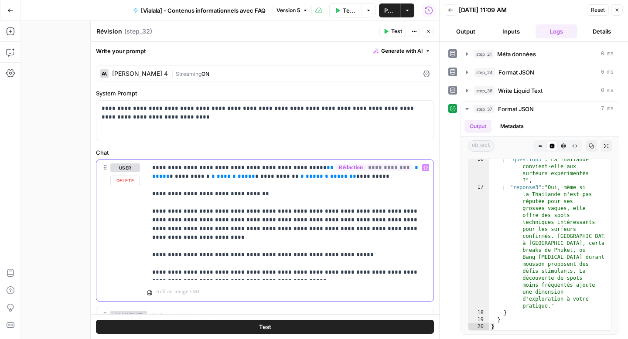
drag, startPoint x: 404, startPoint y: 230, endPoint x: 296, endPoint y: 224, distance: 108.7
click at [296, 224] on p "**********" at bounding box center [286, 220] width 269 height 113
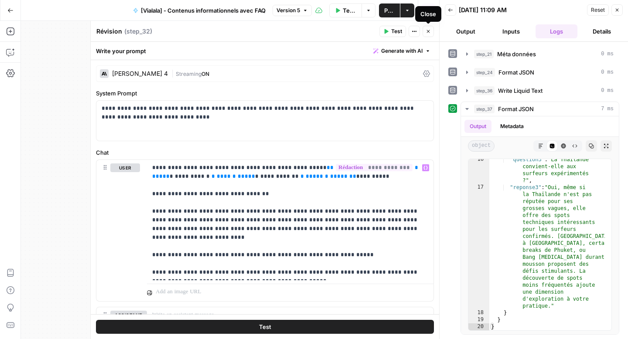
click at [433, 31] on button "Close" at bounding box center [428, 31] width 11 height 11
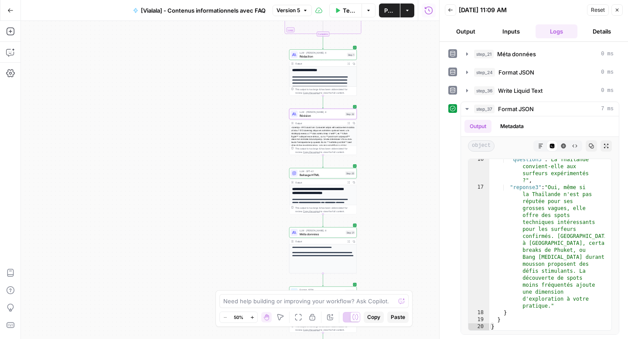
click at [332, 57] on span "Rédaction" at bounding box center [323, 56] width 46 height 4
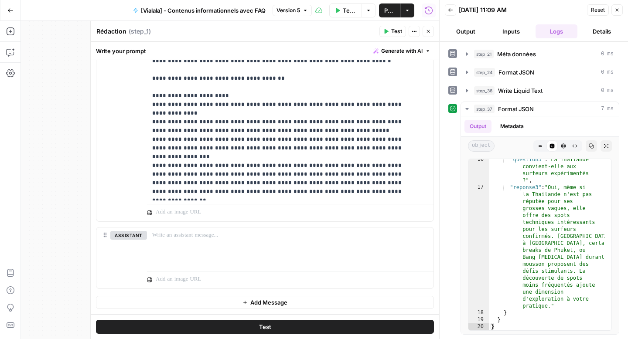
scroll to position [489, 0]
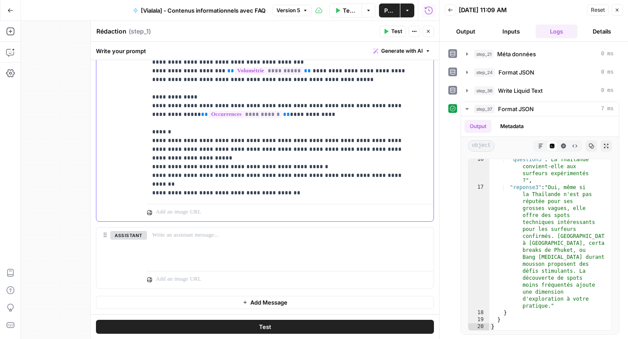
drag, startPoint x: 187, startPoint y: 194, endPoint x: 154, endPoint y: 175, distance: 38.1
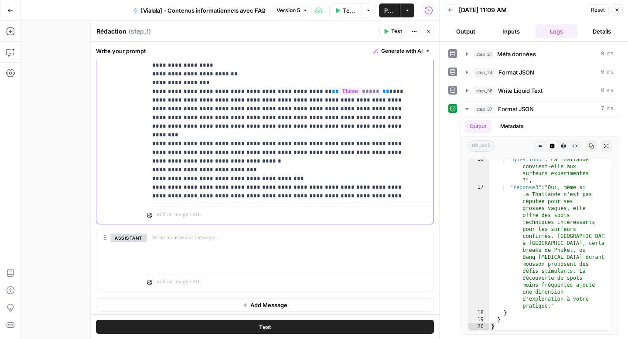
scroll to position [626, 0]
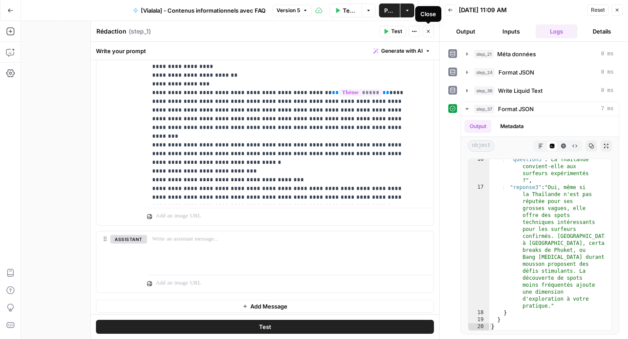
click at [431, 34] on button "Close" at bounding box center [428, 31] width 11 height 11
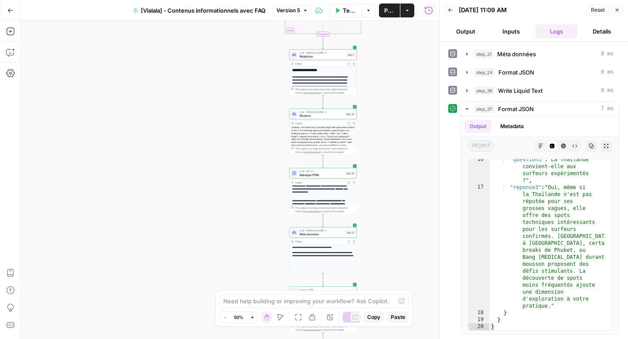
scroll to position [28, 0]
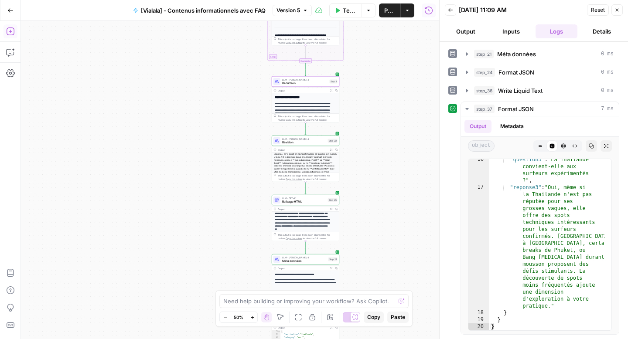
click at [10, 31] on icon "button" at bounding box center [10, 31] width 8 height 8
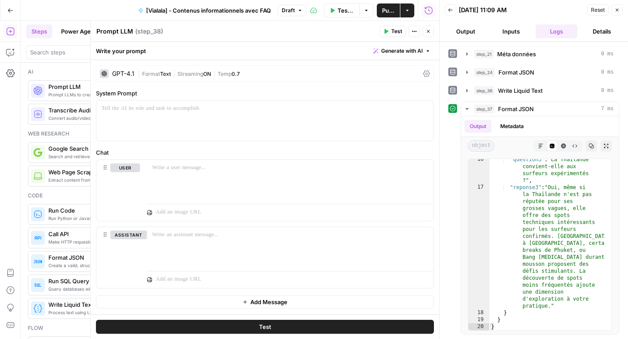
click at [432, 72] on div "GPT-4.1 | Format Text | Streaming ON | Temp 0.7" at bounding box center [265, 73] width 338 height 17
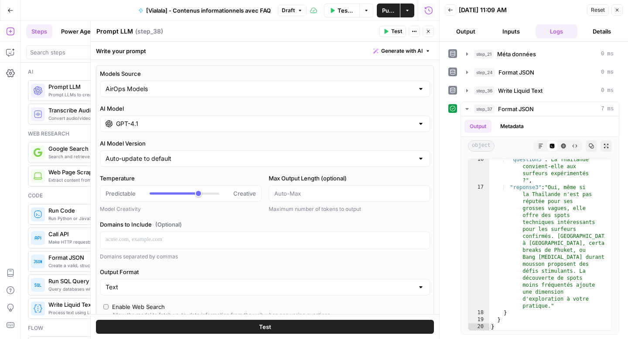
click at [339, 94] on div "AirOps Models" at bounding box center [265, 89] width 330 height 17
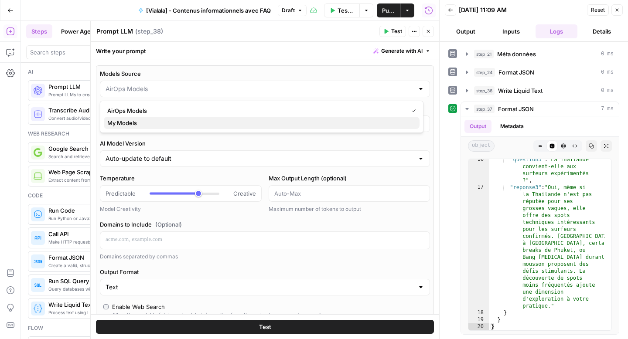
click at [329, 125] on span "My Models" at bounding box center [259, 123] width 305 height 9
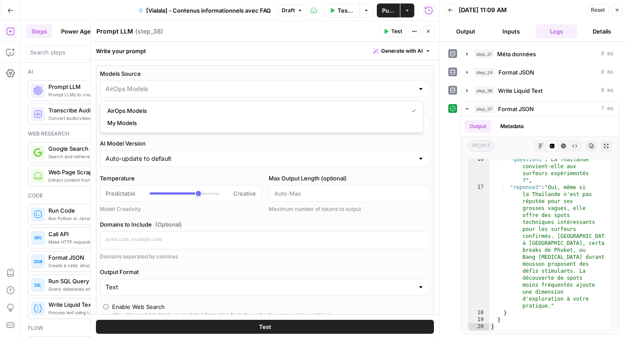
type input "My Models"
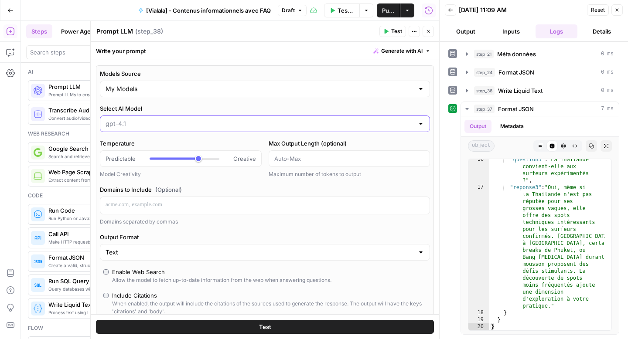
click at [275, 127] on input "Select AI Model" at bounding box center [260, 123] width 308 height 9
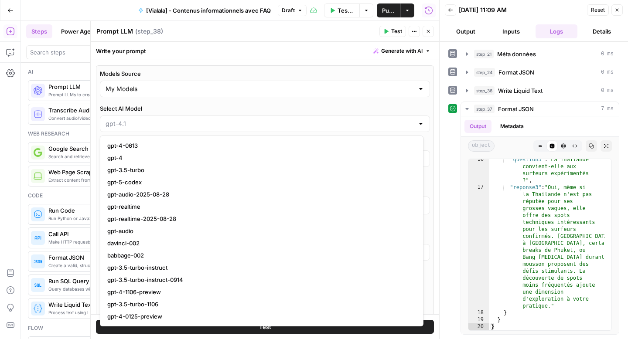
type input "gpt-4.1"
click at [218, 109] on label "Select AI Model" at bounding box center [265, 108] width 330 height 9
click at [218, 119] on input "gpt-4.1" at bounding box center [260, 123] width 308 height 9
type input "gpt-4.1"
click at [199, 108] on label "Select AI Model" at bounding box center [265, 108] width 330 height 9
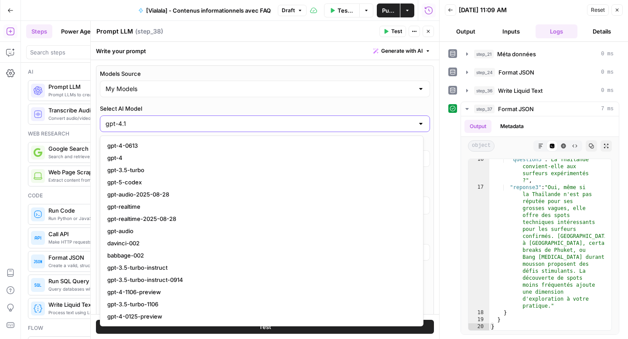
click at [199, 119] on input "gpt-4.1" at bounding box center [260, 123] width 308 height 9
click at [419, 126] on div at bounding box center [265, 124] width 330 height 17
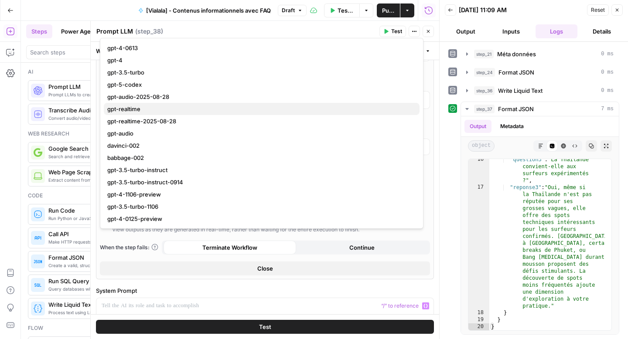
scroll to position [76, 0]
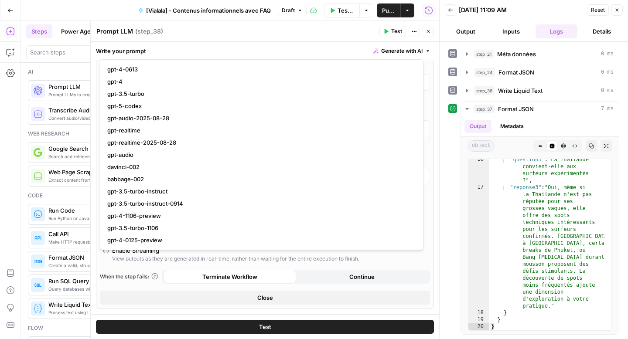
type input "gpt-4.1"
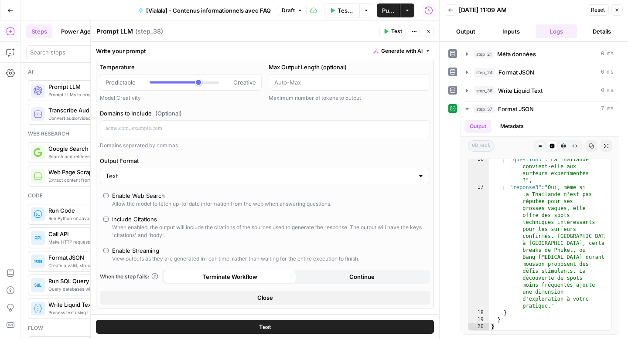
click at [147, 283] on div "When the step fails: Terminate Workflow Continue" at bounding box center [265, 277] width 330 height 14
type input "*"
drag, startPoint x: 194, startPoint y: 81, endPoint x: 132, endPoint y: 79, distance: 61.9
click at [132, 79] on div "Predictable Creative" at bounding box center [181, 82] width 150 height 9
click at [426, 36] on button "Close" at bounding box center [428, 31] width 11 height 11
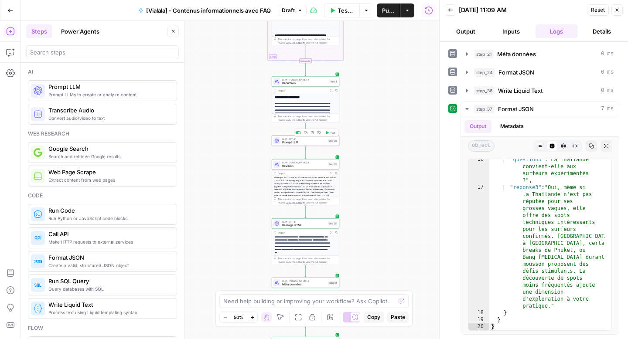
click at [287, 143] on span "Prompt LLM" at bounding box center [304, 142] width 44 height 4
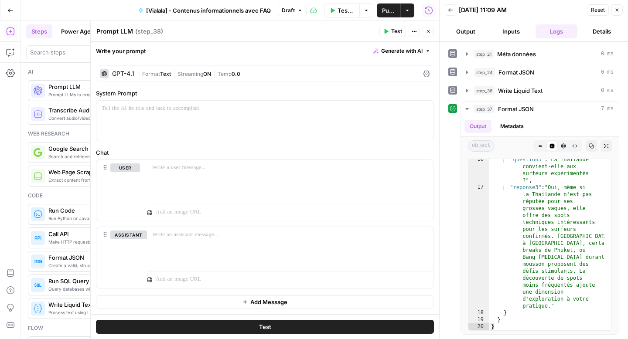
click at [432, 28] on button "Close" at bounding box center [428, 31] width 11 height 11
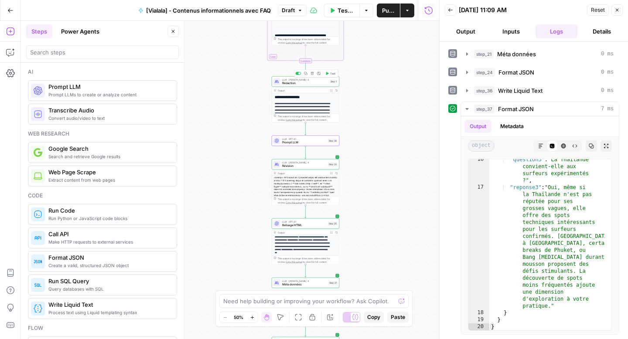
click at [295, 84] on span "Rédaction" at bounding box center [305, 83] width 46 height 4
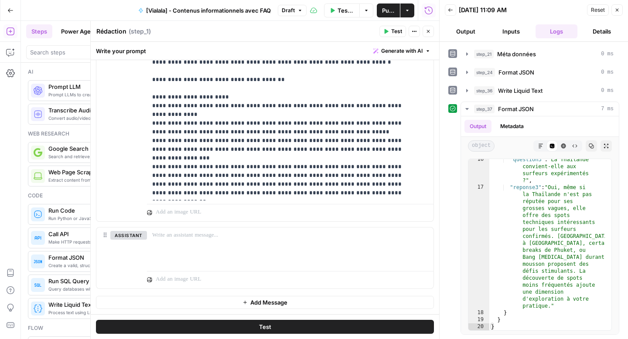
scroll to position [489, 0]
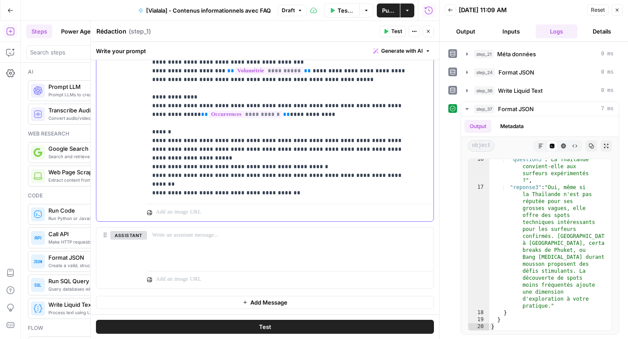
drag, startPoint x: 259, startPoint y: 175, endPoint x: 259, endPoint y: 191, distance: 16.1
copy p "**********"
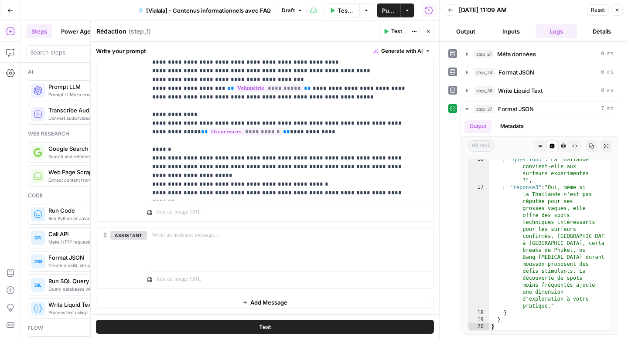
click at [431, 31] on button "Close" at bounding box center [428, 31] width 11 height 11
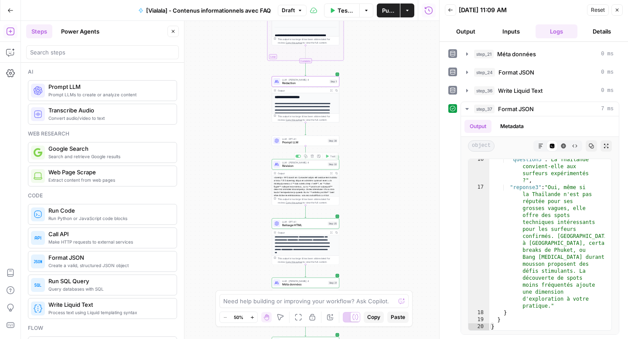
click at [284, 143] on span "Prompt LLM" at bounding box center [304, 142] width 44 height 4
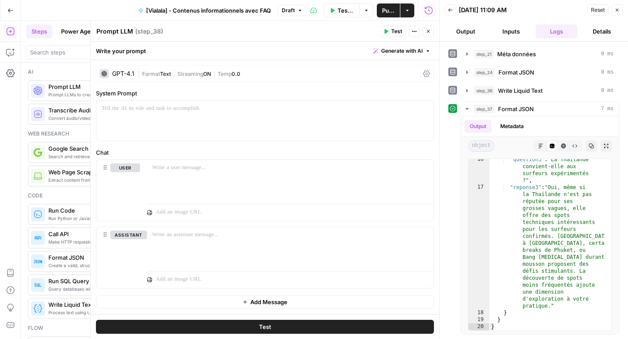
click at [429, 72] on icon at bounding box center [426, 73] width 7 height 7
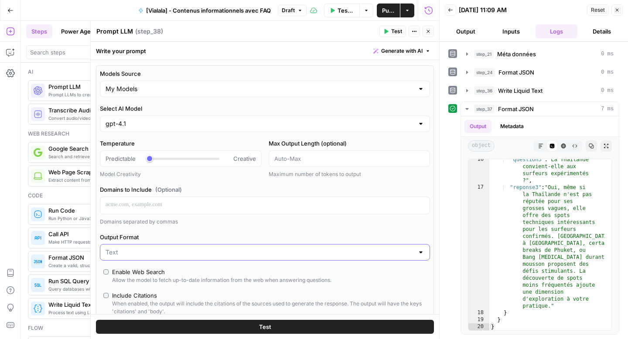
click at [226, 253] on input "Output Format" at bounding box center [260, 252] width 308 height 9
click at [222, 286] on span "JSON" at bounding box center [259, 286] width 305 height 9
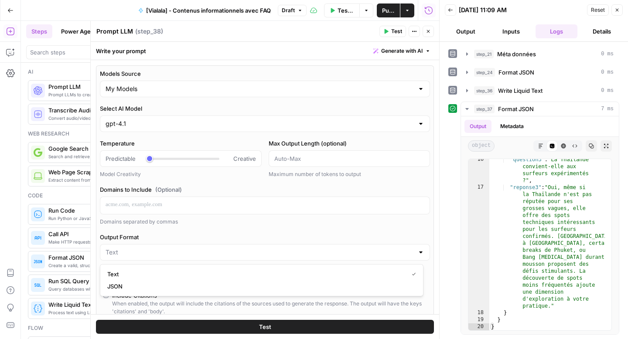
type input "JSON"
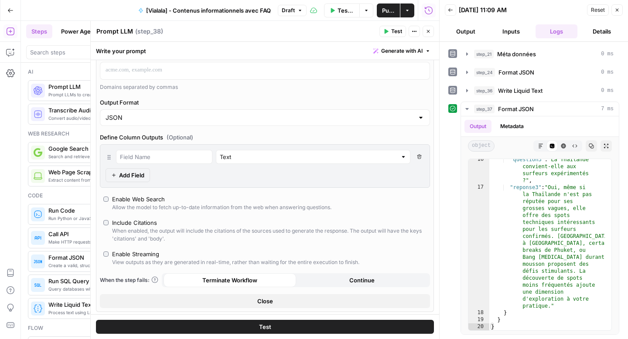
scroll to position [158, 0]
click at [431, 34] on button "Close" at bounding box center [428, 31] width 11 height 11
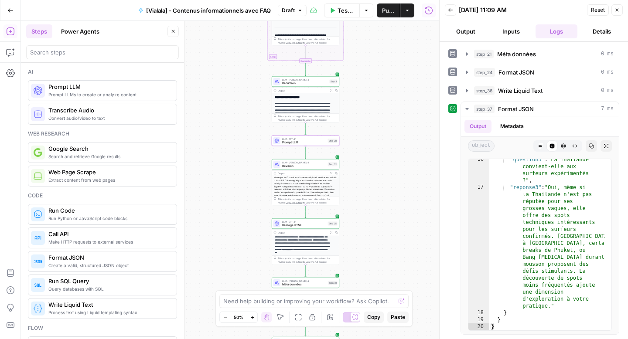
click at [304, 144] on div "LLM · GPT-4.1 Prompt LLM Step 38 Copy step Delete step Add Note Test" at bounding box center [306, 141] width 68 height 10
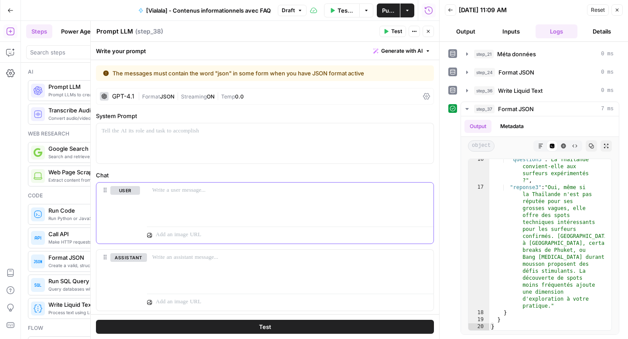
click at [192, 196] on div at bounding box center [290, 203] width 286 height 40
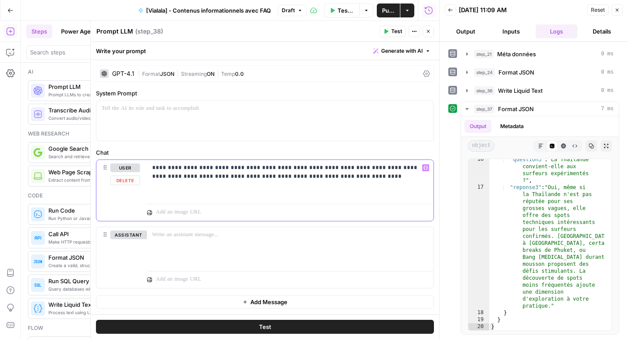
click at [147, 167] on div "**********" at bounding box center [290, 180] width 286 height 40
drag, startPoint x: 302, startPoint y: 169, endPoint x: 230, endPoint y: 170, distance: 72.0
click at [230, 170] on p "**********" at bounding box center [290, 172] width 276 height 17
click at [246, 167] on p "**********" at bounding box center [290, 172] width 276 height 17
drag, startPoint x: 370, startPoint y: 170, endPoint x: 222, endPoint y: 180, distance: 149.0
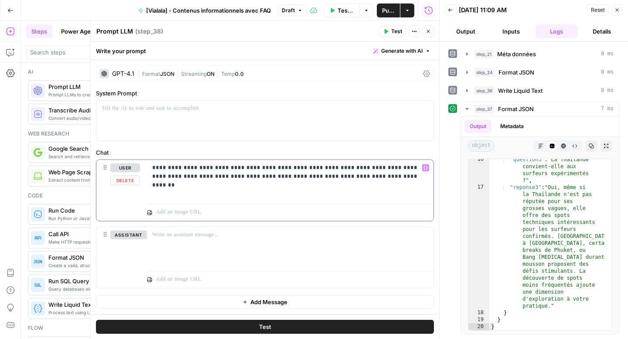
click at [222, 180] on p "**********" at bounding box center [290, 172] width 276 height 17
drag, startPoint x: 280, startPoint y: 179, endPoint x: 174, endPoint y: 174, distance: 106.0
click at [174, 174] on p "**********" at bounding box center [290, 172] width 276 height 17
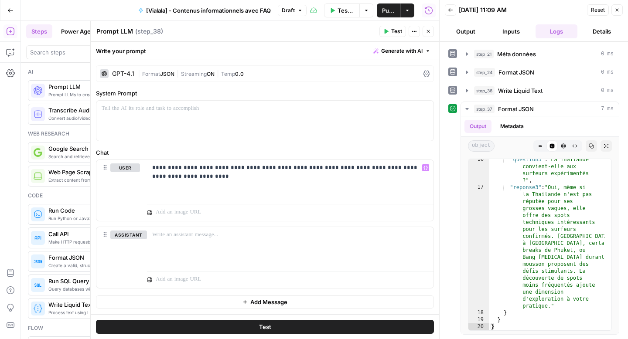
click at [430, 33] on icon "button" at bounding box center [428, 31] width 5 height 5
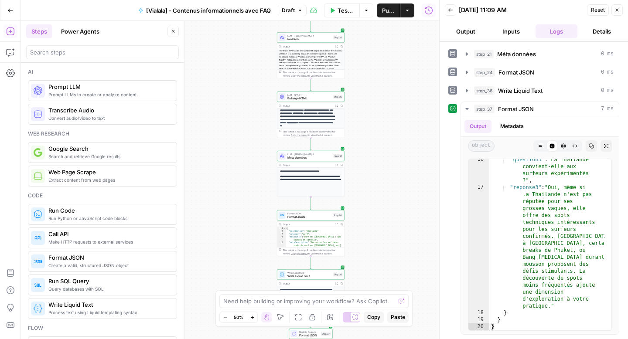
click at [292, 219] on div "Format JSON Format JSON Step 24 Copy step Delete step Add Note Test" at bounding box center [311, 215] width 68 height 10
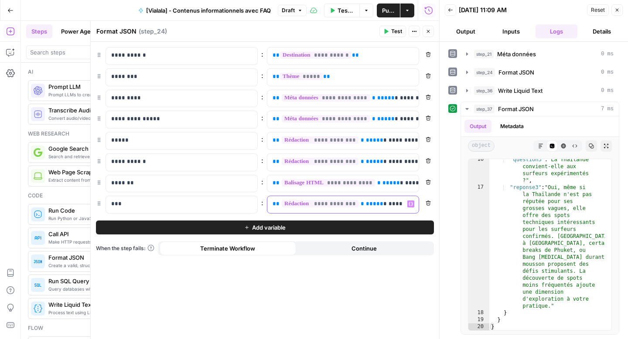
click at [389, 203] on span "*******" at bounding box center [400, 204] width 23 height 6
copy p "**********"
click at [429, 31] on icon "button" at bounding box center [428, 31] width 5 height 5
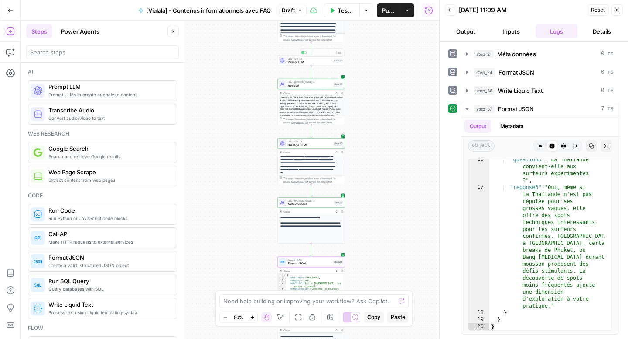
click at [295, 67] on div "Workflow Input Settings Inputs Google Search Google Search Step 2 Output Expand…" at bounding box center [230, 180] width 418 height 318
click at [294, 65] on div "LLM · GPT-4.1 Prompt LLM Step 38 Copy step Delete step Add Note Test" at bounding box center [311, 60] width 68 height 10
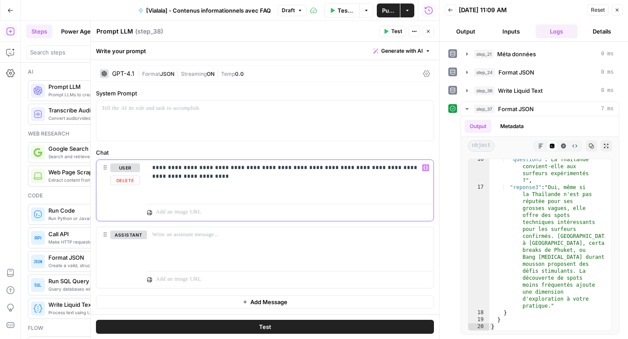
click at [204, 177] on p "**********" at bounding box center [290, 172] width 276 height 17
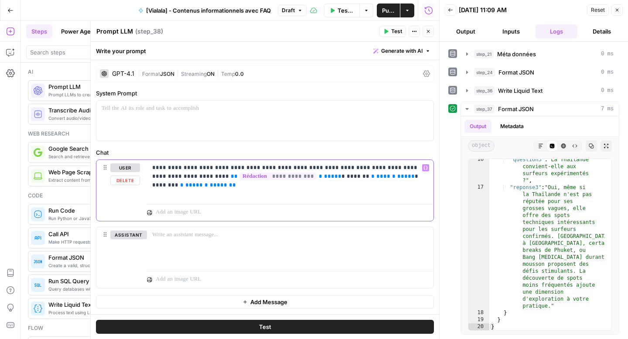
click at [231, 178] on span "**" at bounding box center [234, 177] width 7 height 6
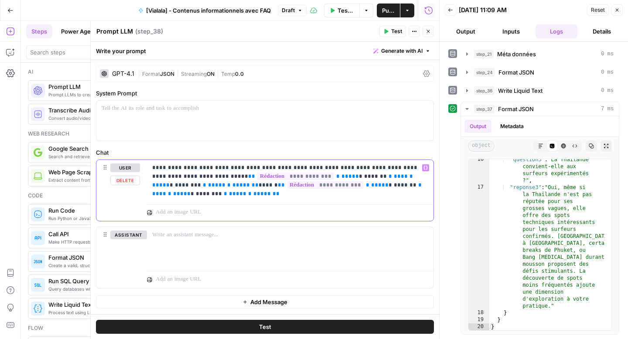
drag, startPoint x: 369, startPoint y: 185, endPoint x: 149, endPoint y: 187, distance: 220.6
click at [149, 187] on div "**********" at bounding box center [290, 180] width 286 height 40
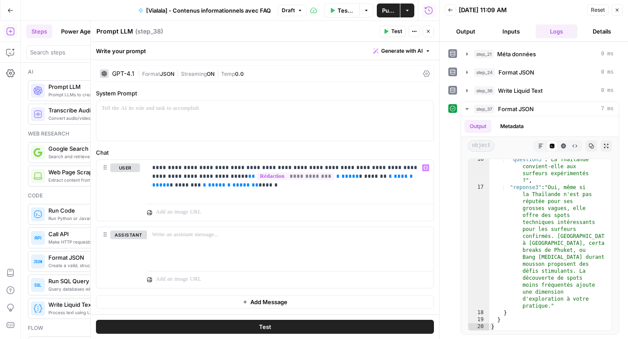
click at [246, 326] on button "Test" at bounding box center [265, 327] width 338 height 14
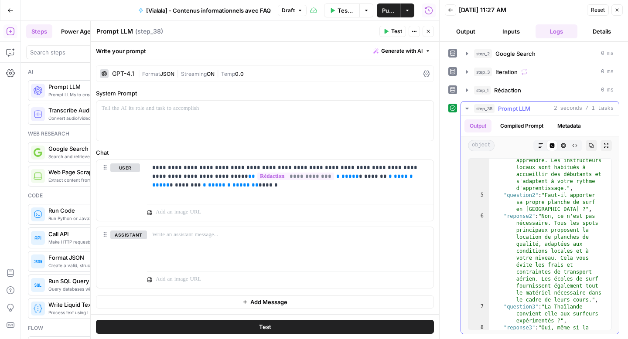
scroll to position [219, 0]
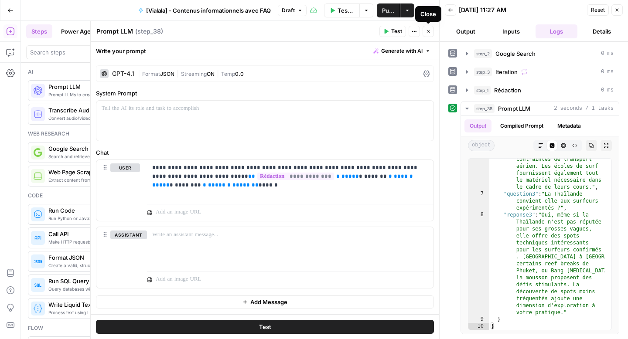
click at [430, 30] on icon "button" at bounding box center [428, 31] width 5 height 5
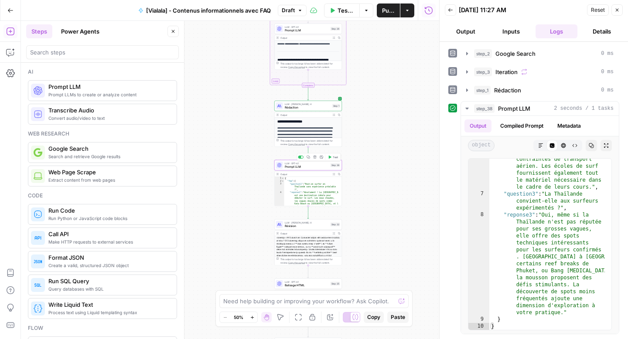
click at [290, 167] on span "Prompt LLM" at bounding box center [307, 167] width 44 height 4
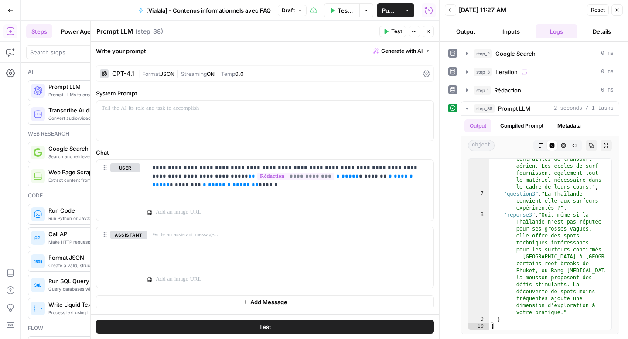
click at [115, 30] on textarea "Prompt LLM" at bounding box center [114, 31] width 37 height 9
type textarea "FAq au format JSON"
click at [428, 29] on icon "button" at bounding box center [428, 31] width 5 height 5
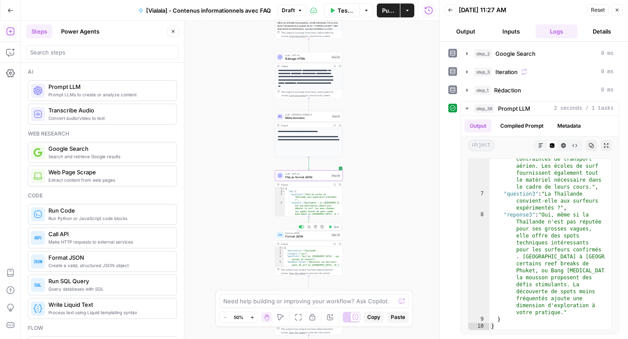
click at [298, 238] on span "Format JSON" at bounding box center [307, 237] width 44 height 4
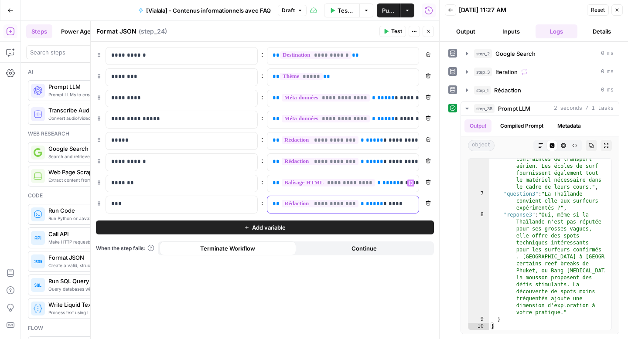
click at [366, 204] on span "*****" at bounding box center [374, 204] width 17 height 6
click at [424, 203] on button "Remove" at bounding box center [428, 203] width 11 height 11
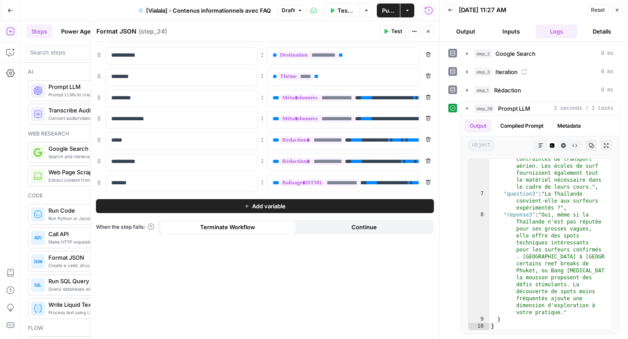
click at [303, 211] on button "Add variable" at bounding box center [265, 206] width 338 height 14
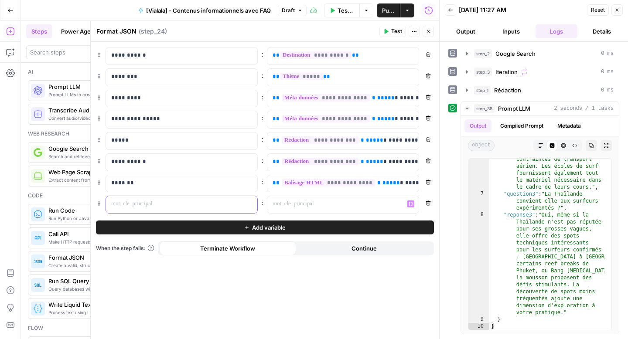
click at [208, 209] on div at bounding box center [174, 204] width 137 height 17
click at [402, 201] on div at bounding box center [335, 204] width 137 height 17
click at [409, 204] on icon "button" at bounding box center [411, 204] width 4 height 4
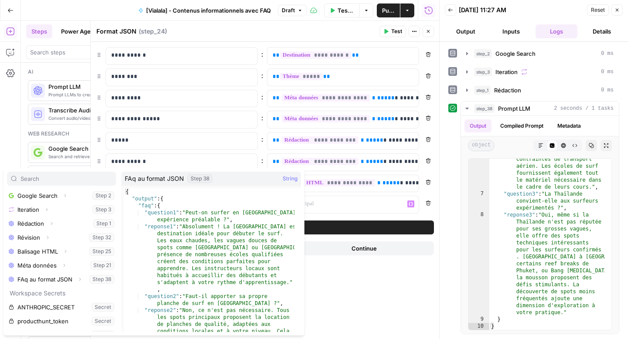
scroll to position [112, 0]
click at [52, 279] on button "Select variable FAq au format JSON" at bounding box center [61, 278] width 109 height 14
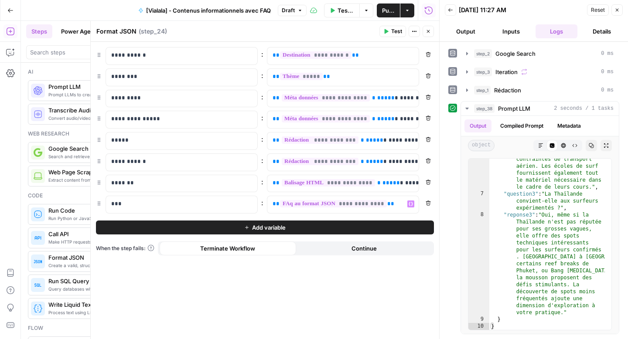
click at [427, 36] on button "Close" at bounding box center [428, 31] width 11 height 11
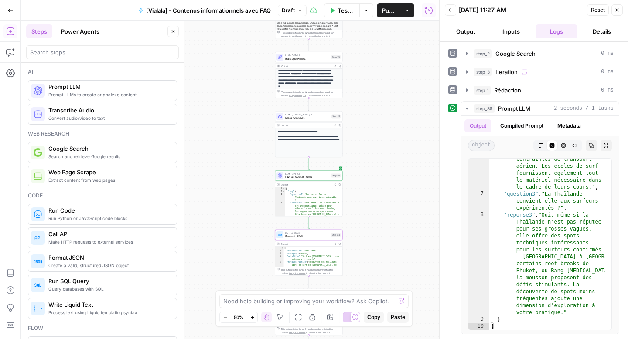
click at [290, 176] on span "FAq au format JSON" at bounding box center [307, 177] width 44 height 4
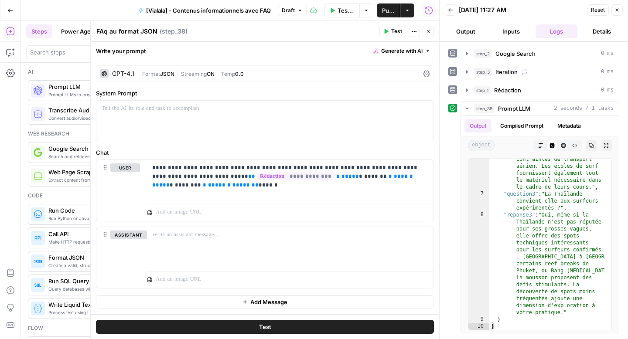
click at [109, 31] on textarea "FAq au format JSON" at bounding box center [126, 31] width 61 height 9
type textarea "FAQ au format JSON"
click at [428, 35] on button "Close" at bounding box center [428, 31] width 11 height 11
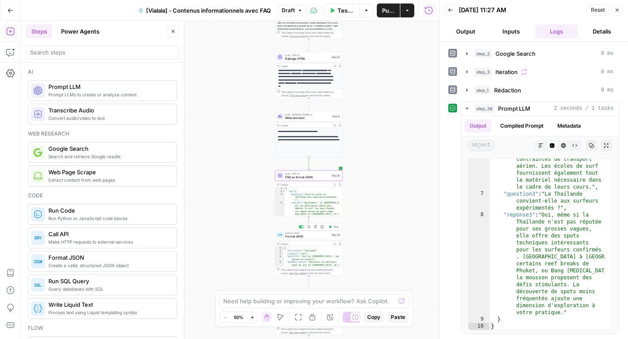
click at [300, 236] on span "Format JSON" at bounding box center [307, 237] width 44 height 4
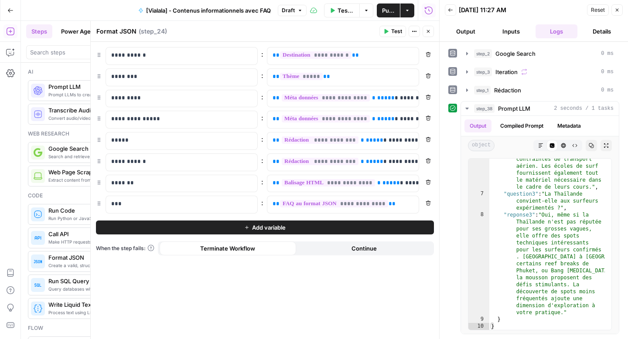
click at [391, 36] on button "Test" at bounding box center [392, 31] width 27 height 11
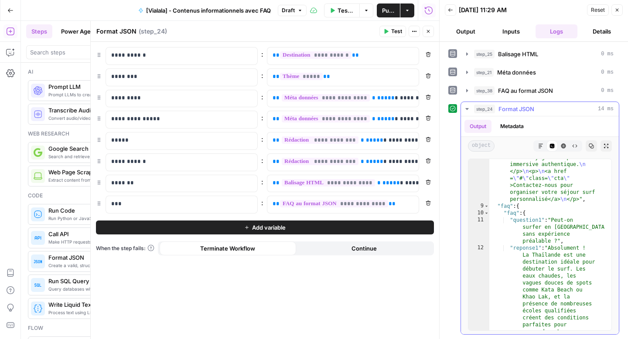
scroll to position [2655, 0]
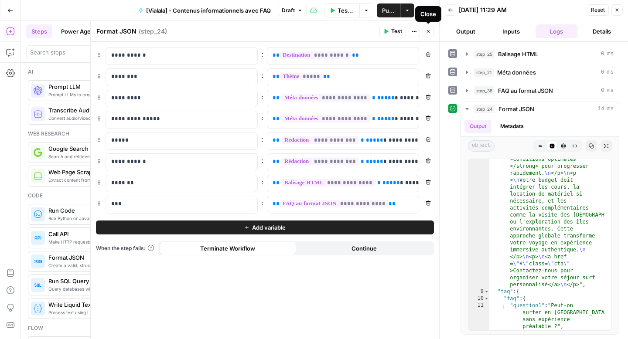
click at [432, 29] on button "Close" at bounding box center [428, 31] width 11 height 11
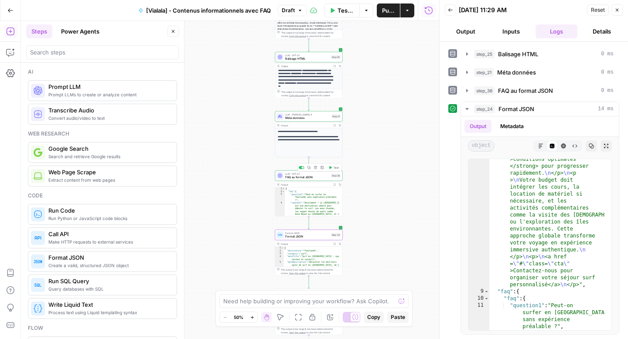
click at [292, 179] on span "FAQ au format JSON" at bounding box center [307, 177] width 44 height 4
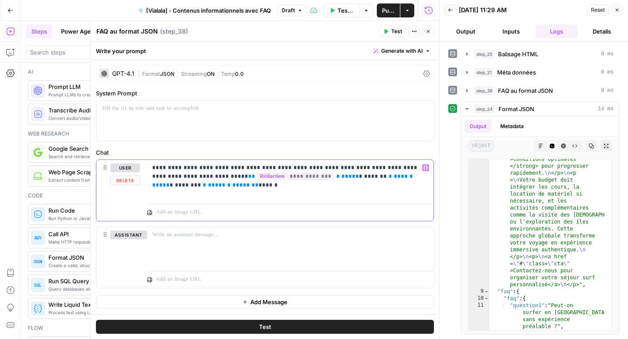
drag, startPoint x: 314, startPoint y: 169, endPoint x: 261, endPoint y: 169, distance: 52.3
click at [261, 169] on p "**********" at bounding box center [290, 172] width 276 height 17
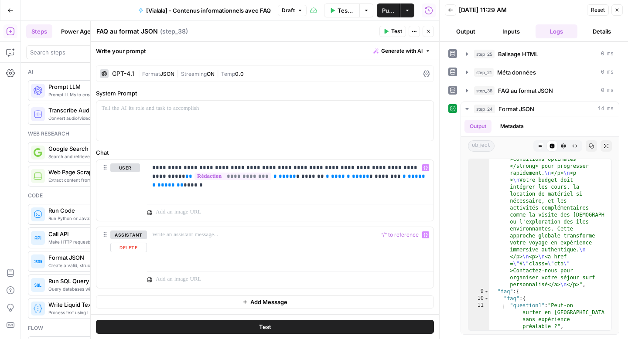
click at [273, 325] on button "Test" at bounding box center [265, 327] width 338 height 14
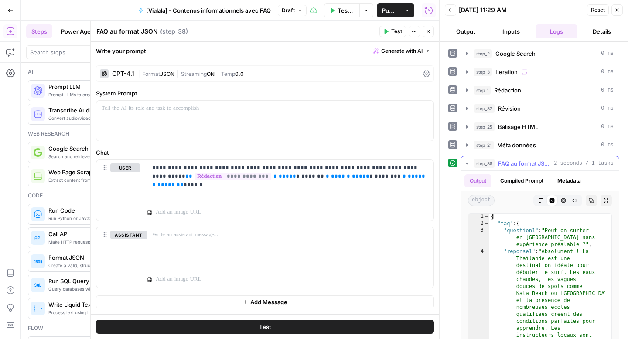
scroll to position [0, 0]
click at [428, 28] on button "Close" at bounding box center [428, 31] width 11 height 11
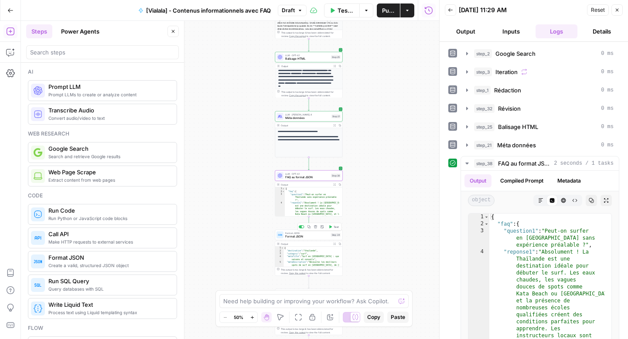
click at [302, 238] on span "Format JSON" at bounding box center [307, 237] width 44 height 4
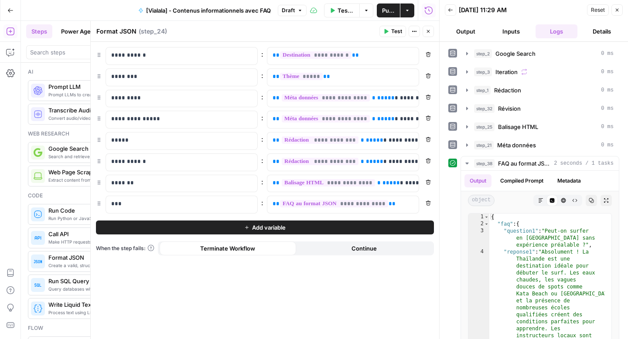
click at [393, 34] on span "Test" at bounding box center [396, 31] width 11 height 8
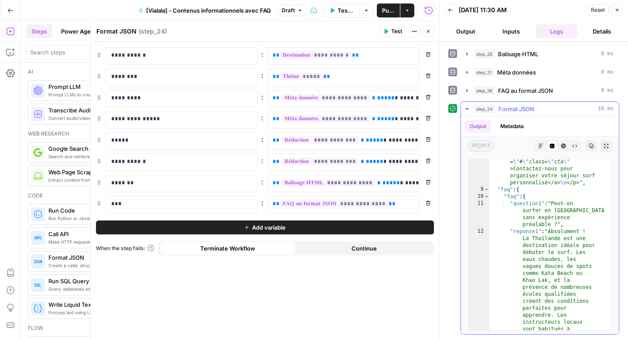
scroll to position [2757, 0]
click at [623, 9] on header "Back [DATE] 11:30 AM Reset Close Output Inputs Logs Details" at bounding box center [534, 21] width 188 height 42
click at [619, 10] on span "Close" at bounding box center [619, 10] width 0 height 0
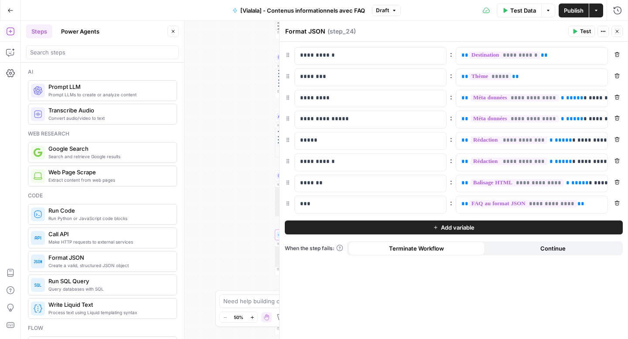
click at [243, 177] on div "Workflow Input Settings Inputs Google Search Google Search Step 2 Output Expand…" at bounding box center [324, 180] width 607 height 318
click at [614, 29] on icon "button" at bounding box center [616, 31] width 5 height 5
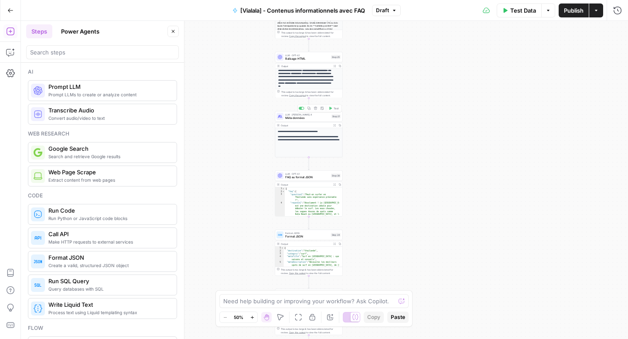
click at [292, 177] on span "FAQ au format JSON" at bounding box center [307, 177] width 44 height 4
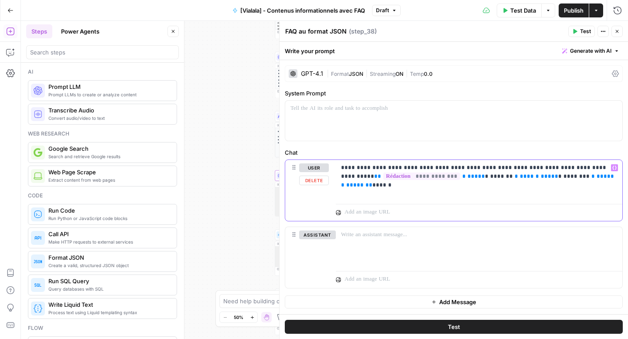
click at [422, 168] on p "**********" at bounding box center [479, 172] width 276 height 17
click at [583, 174] on p "**********" at bounding box center [479, 172] width 276 height 17
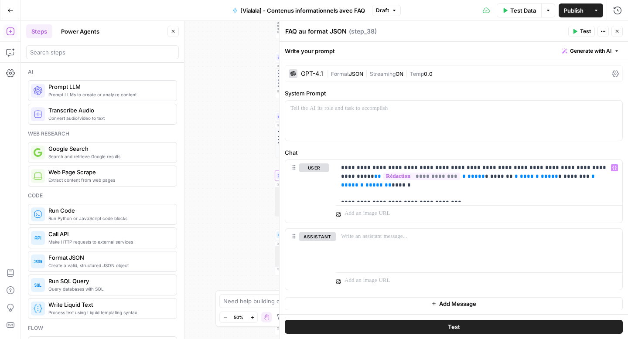
click at [615, 30] on icon "button" at bounding box center [616, 31] width 5 height 5
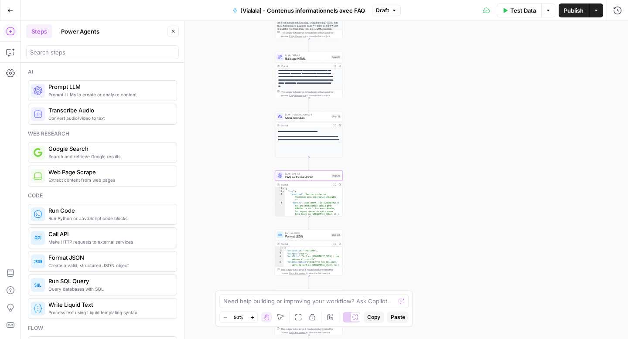
click at [295, 235] on span "Format JSON" at bounding box center [307, 237] width 44 height 4
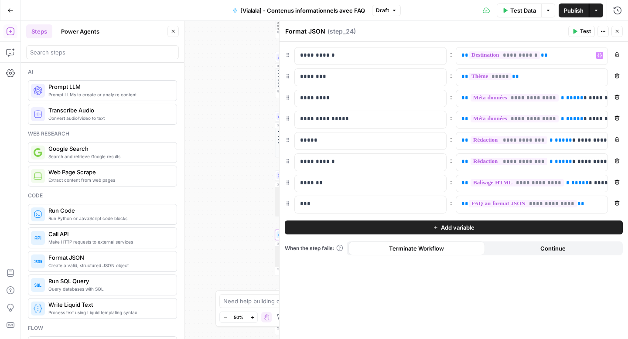
click at [575, 30] on icon "button" at bounding box center [575, 31] width 4 height 5
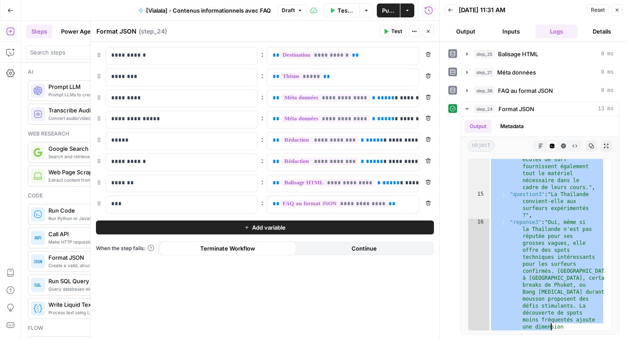
scroll to position [3101, 0]
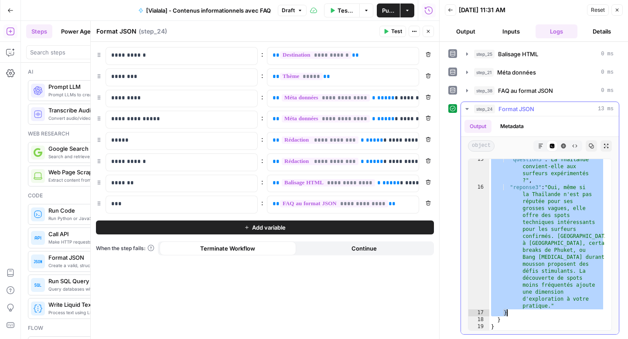
drag, startPoint x: 523, startPoint y: 220, endPoint x: 523, endPoint y: 314, distance: 94.2
click at [523, 314] on div ""question3" : "La Thaïlande convient-elle aux surfeurs expérimentés ?" , "repon…" at bounding box center [547, 259] width 116 height 206
type textarea "**********"
click at [432, 33] on button "Close" at bounding box center [428, 31] width 11 height 11
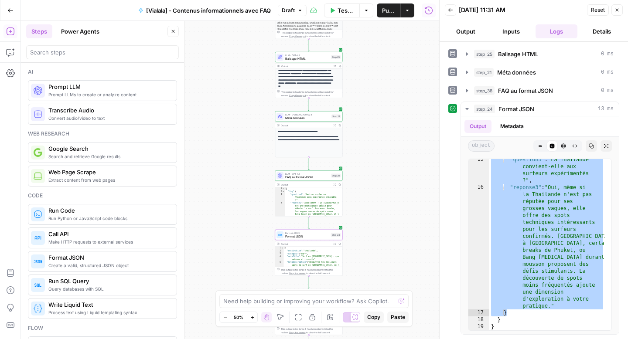
click at [303, 178] on span "FAQ au format JSON" at bounding box center [307, 177] width 44 height 4
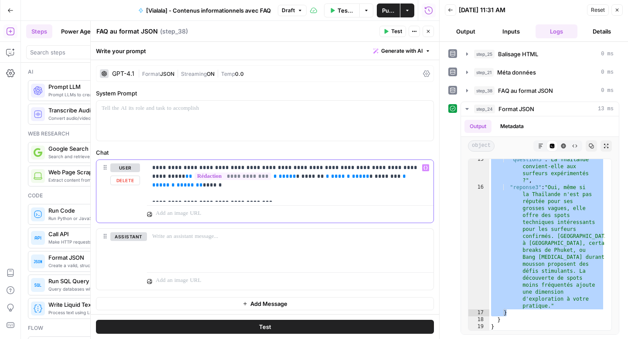
click at [234, 195] on p "**********" at bounding box center [286, 181] width 269 height 35
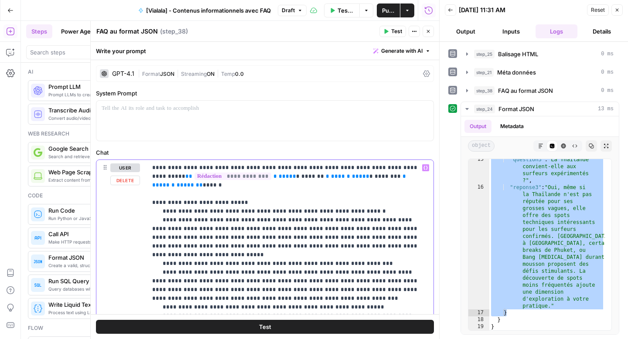
click at [236, 196] on p "**********" at bounding box center [286, 251] width 269 height 174
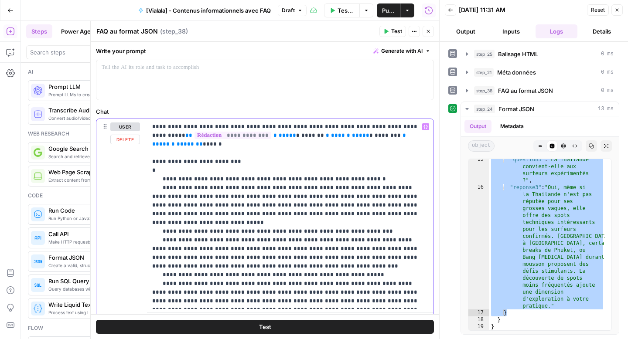
scroll to position [150, 0]
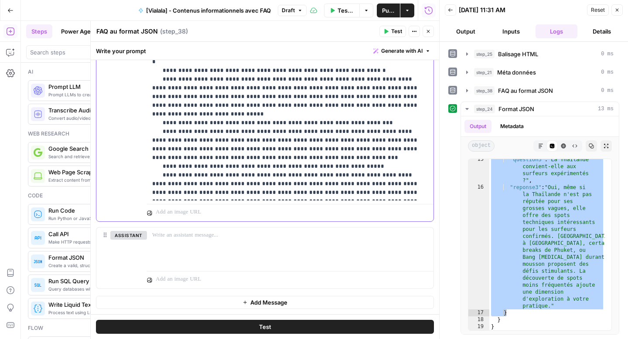
click at [160, 192] on p "**********" at bounding box center [286, 105] width 269 height 183
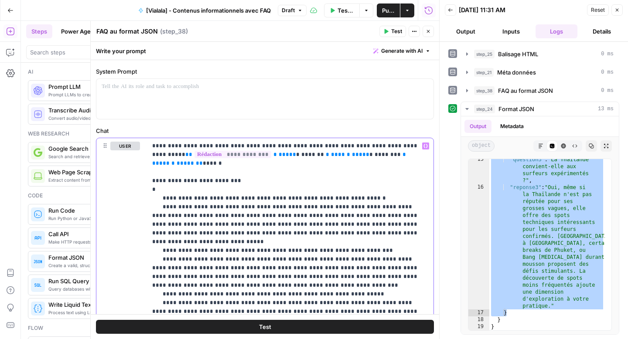
scroll to position [13, 0]
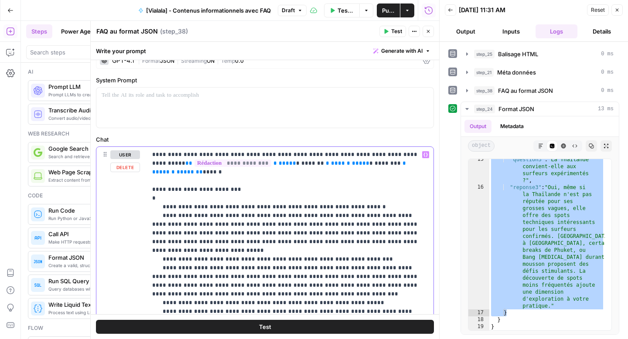
drag, startPoint x: 350, startPoint y: 198, endPoint x: 198, endPoint y: 198, distance: 151.3
click at [198, 198] on p "**********" at bounding box center [286, 246] width 269 height 192
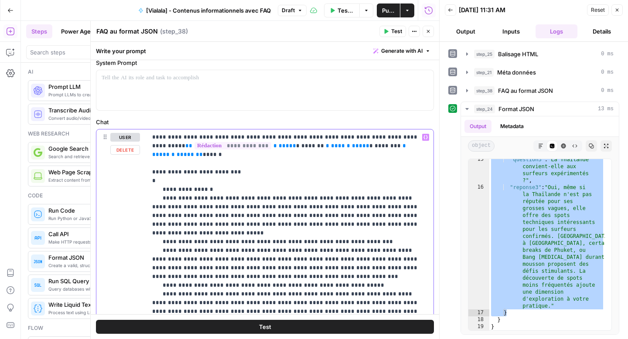
drag, startPoint x: 197, startPoint y: 191, endPoint x: 400, endPoint y: 215, distance: 204.7
click at [400, 215] on p "**********" at bounding box center [286, 229] width 269 height 192
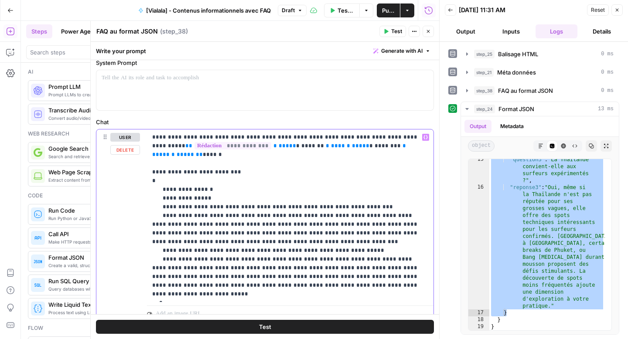
drag, startPoint x: 198, startPoint y: 198, endPoint x: 352, endPoint y: 197, distance: 153.5
click at [352, 197] on p "**********" at bounding box center [286, 216] width 269 height 166
drag, startPoint x: 198, startPoint y: 208, endPoint x: 262, endPoint y: 234, distance: 68.4
click at [262, 234] on p "**********" at bounding box center [286, 216] width 269 height 166
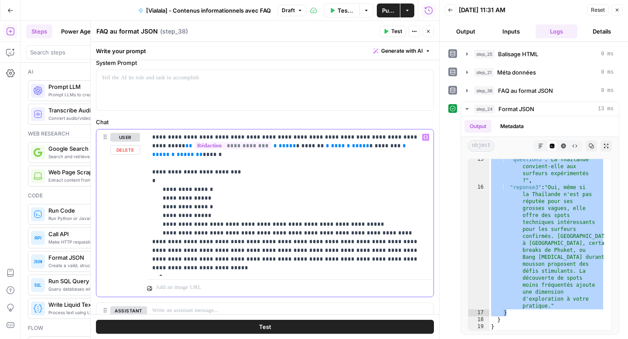
drag, startPoint x: 200, startPoint y: 216, endPoint x: 347, endPoint y: 215, distance: 146.5
click at [347, 215] on p "**********" at bounding box center [286, 203] width 269 height 140
drag, startPoint x: 198, startPoint y: 225, endPoint x: 365, endPoint y: 250, distance: 169.0
click at [365, 250] on p "**********" at bounding box center [286, 203] width 269 height 140
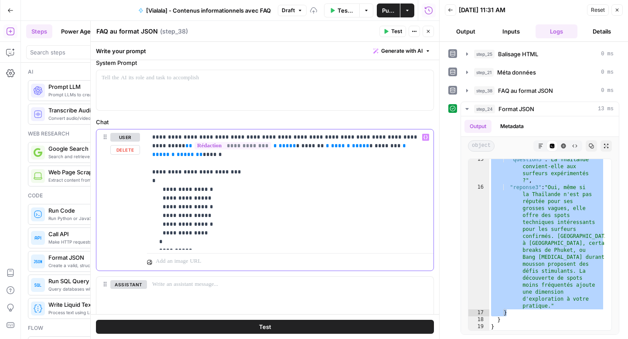
click at [184, 161] on p "**********" at bounding box center [286, 189] width 269 height 113
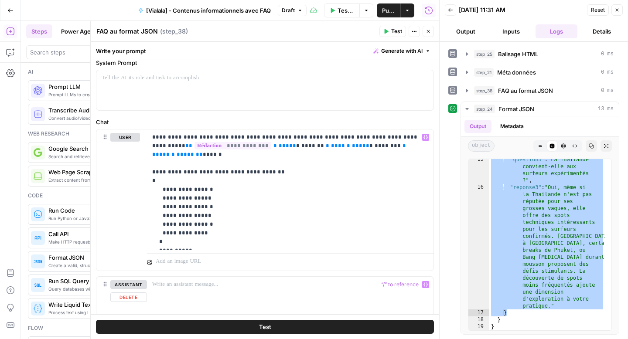
click at [202, 324] on button "Test" at bounding box center [265, 327] width 338 height 14
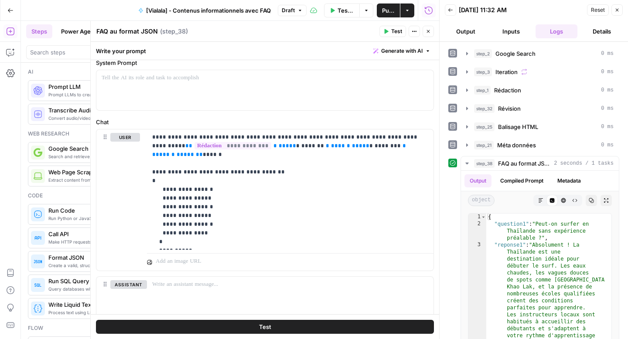
click at [430, 33] on icon "button" at bounding box center [428, 31] width 5 height 5
